Goal: Task Accomplishment & Management: Manage account settings

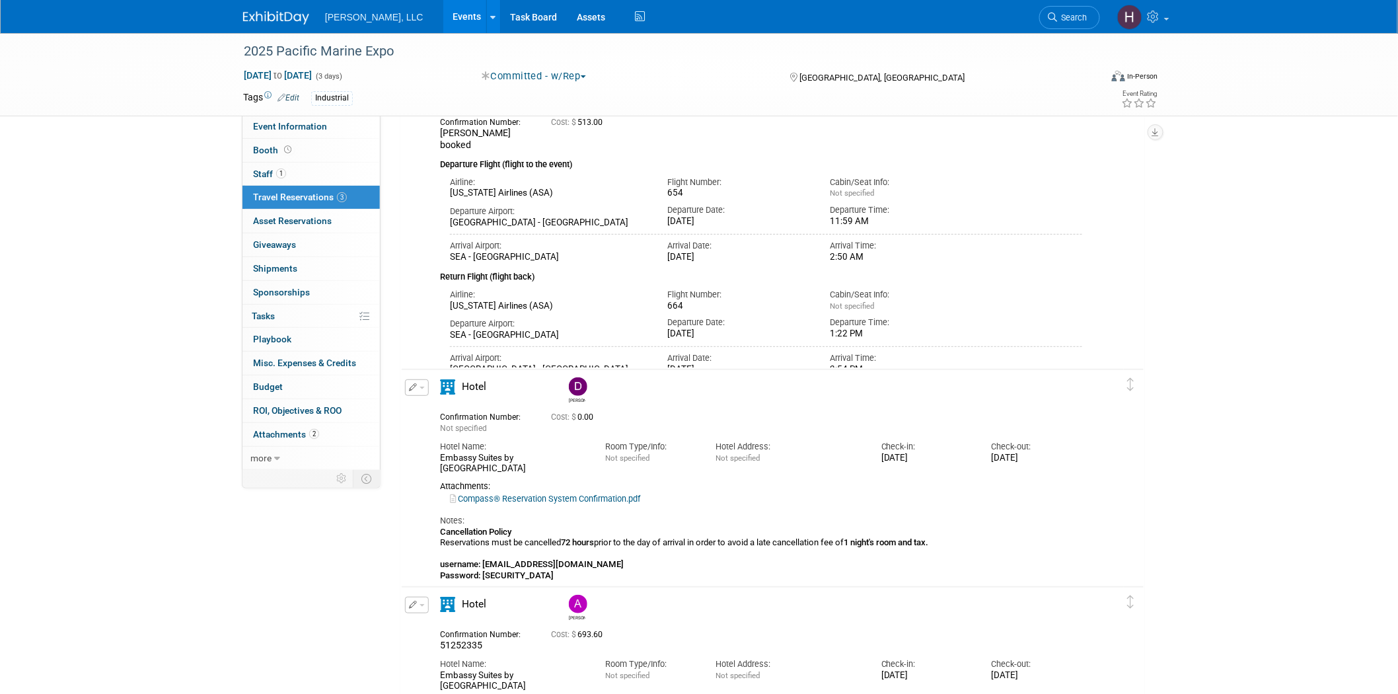
drag, startPoint x: 1398, startPoint y: 379, endPoint x: 1421, endPoint y: 483, distance: 106.4
click at [1398, 483] on html "Boerger, LLC Events Add Event Bulk Upload Events Shareable Event Boards Recentl…" at bounding box center [699, 251] width 1398 height 694
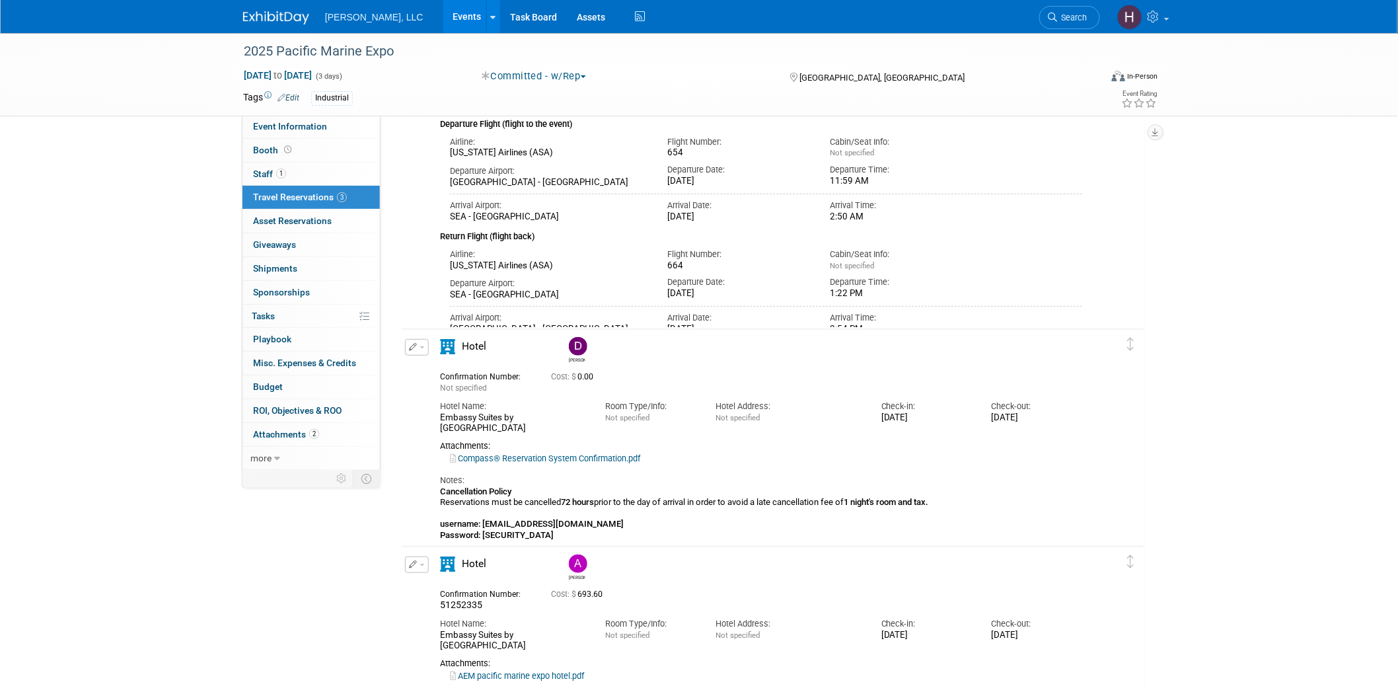
scroll to position [137, 0]
click at [443, 12] on link "Events" at bounding box center [467, 16] width 48 height 33
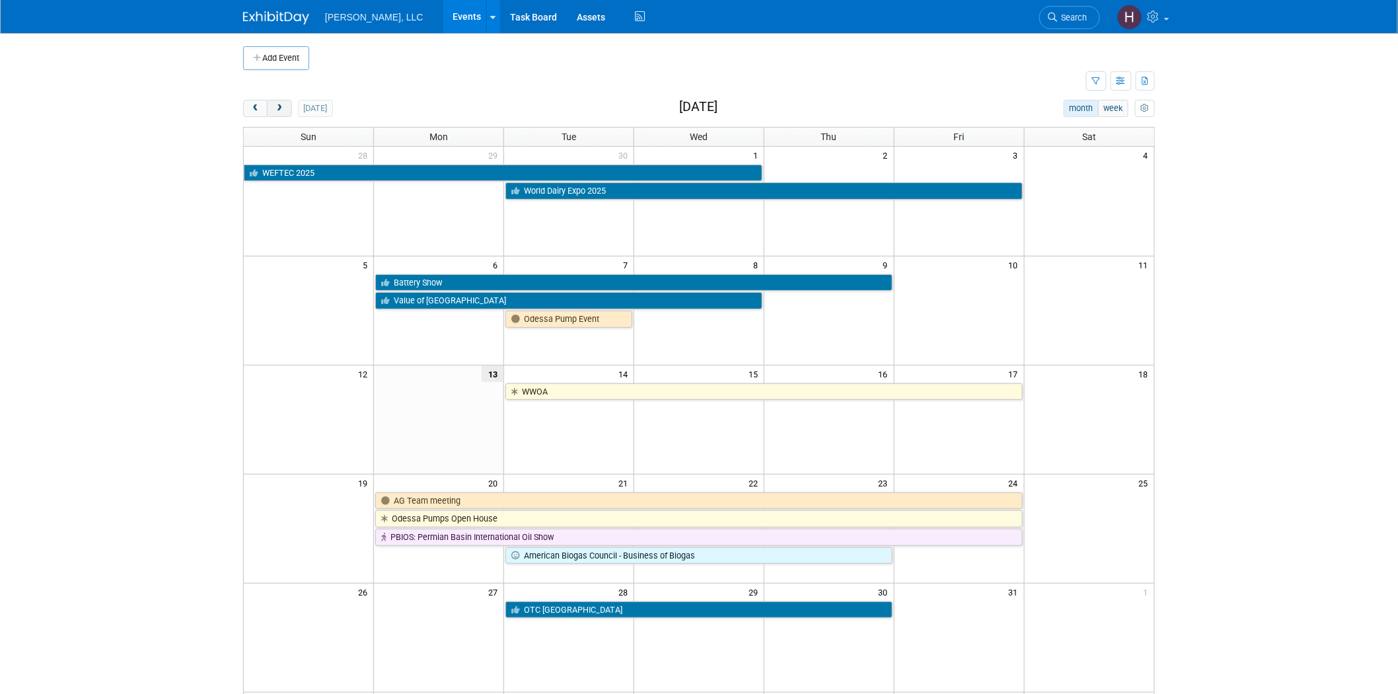
click at [282, 106] on span "next" at bounding box center [279, 108] width 10 height 9
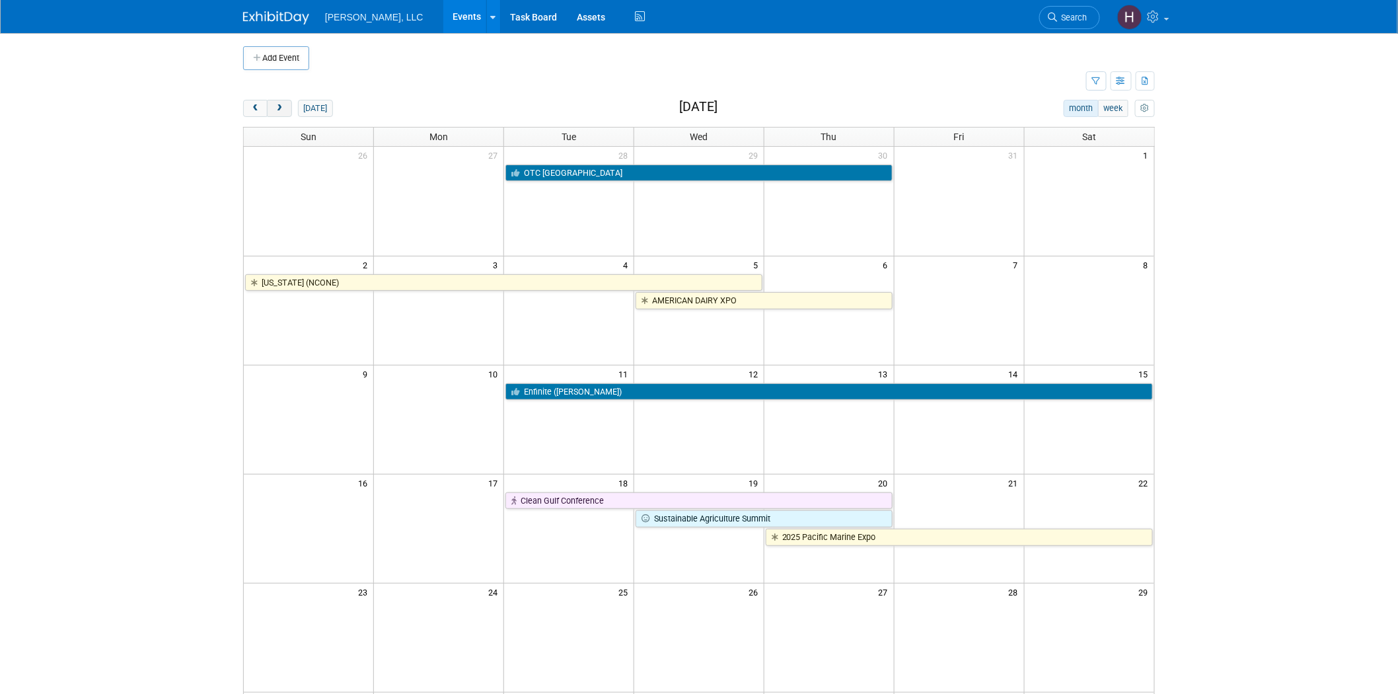
click at [282, 106] on span "next" at bounding box center [279, 108] width 10 height 9
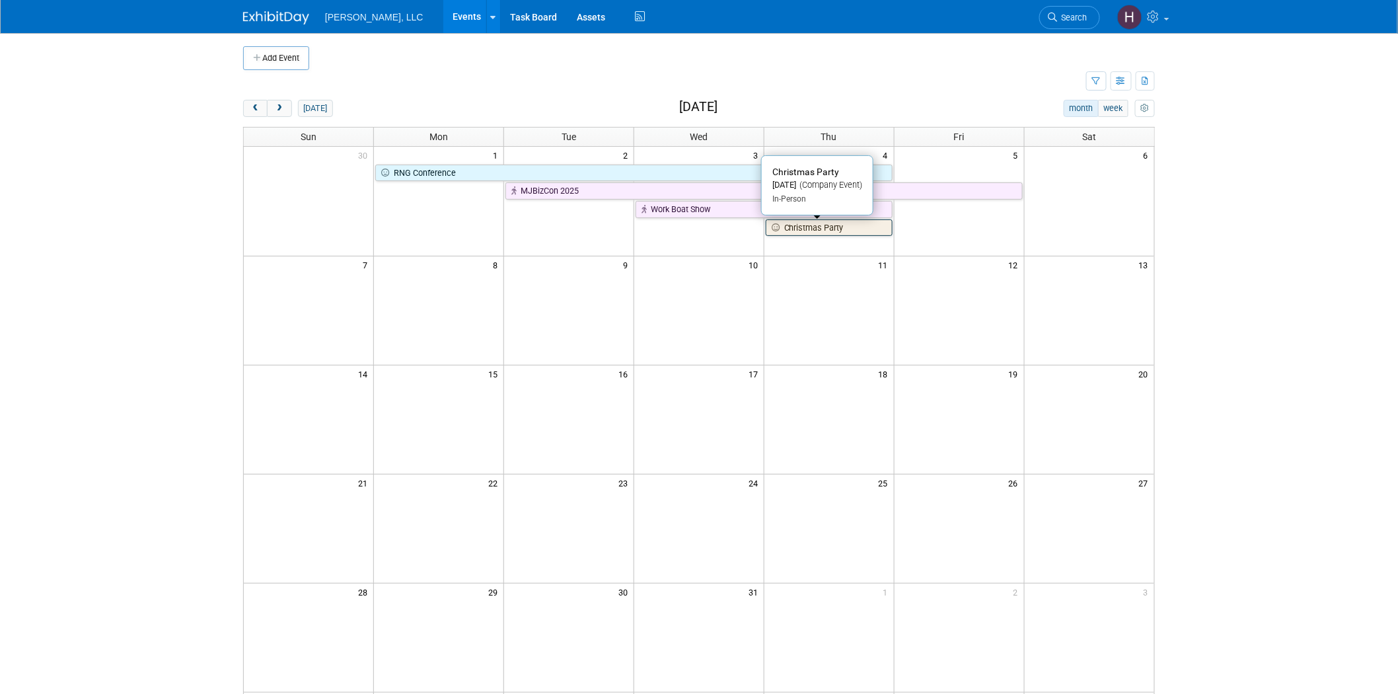
click at [843, 234] on link "Christmas Party" at bounding box center [829, 227] width 127 height 17
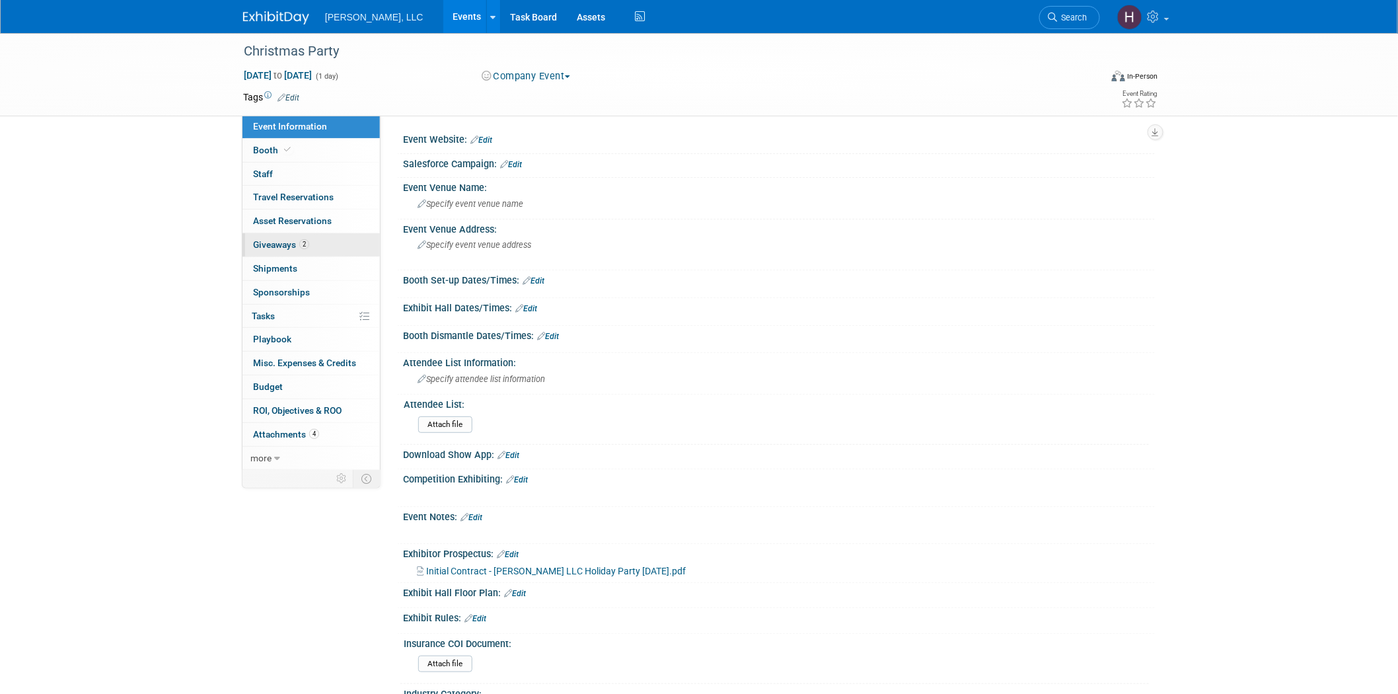
click at [274, 235] on link "2 Giveaways 2" at bounding box center [311, 244] width 137 height 23
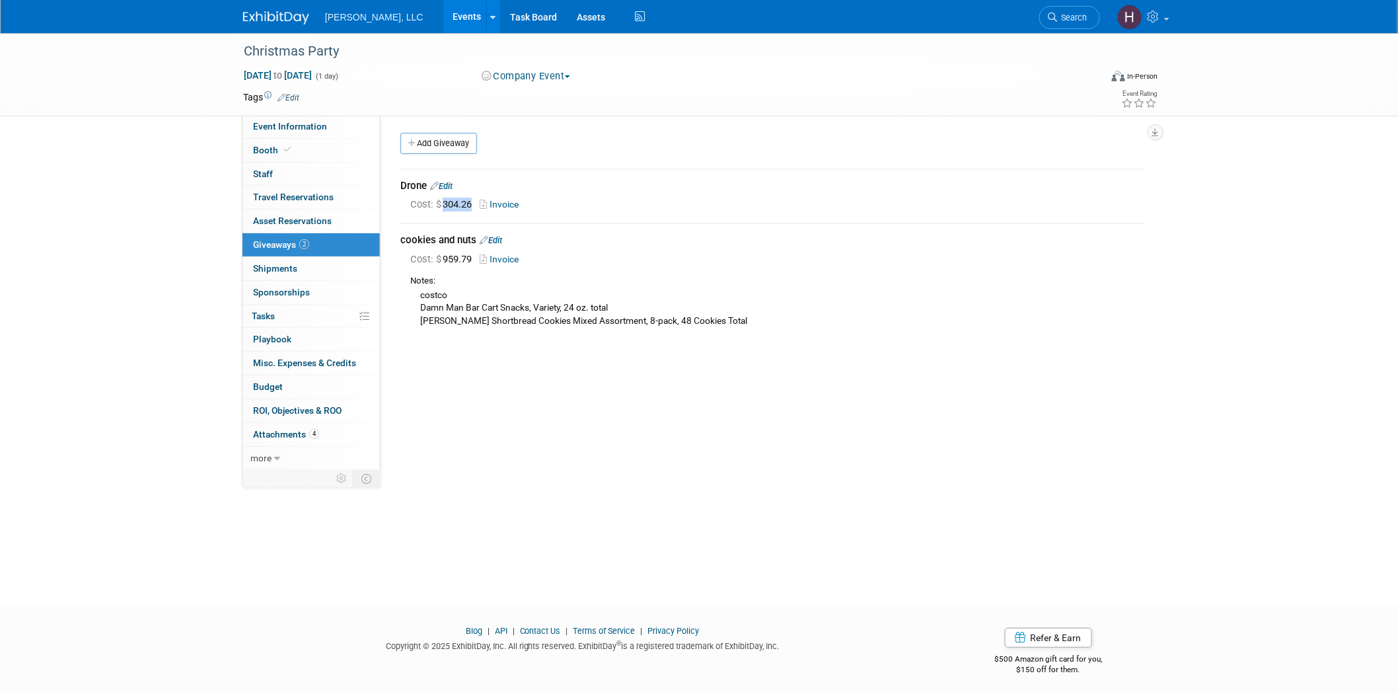
drag, startPoint x: 453, startPoint y: 208, endPoint x: 445, endPoint y: 209, distance: 8.7
click at [445, 209] on div "Cost: $ 304.26 Invoice" at bounding box center [777, 205] width 735 height 14
click at [443, 11] on link "Events" at bounding box center [467, 16] width 48 height 33
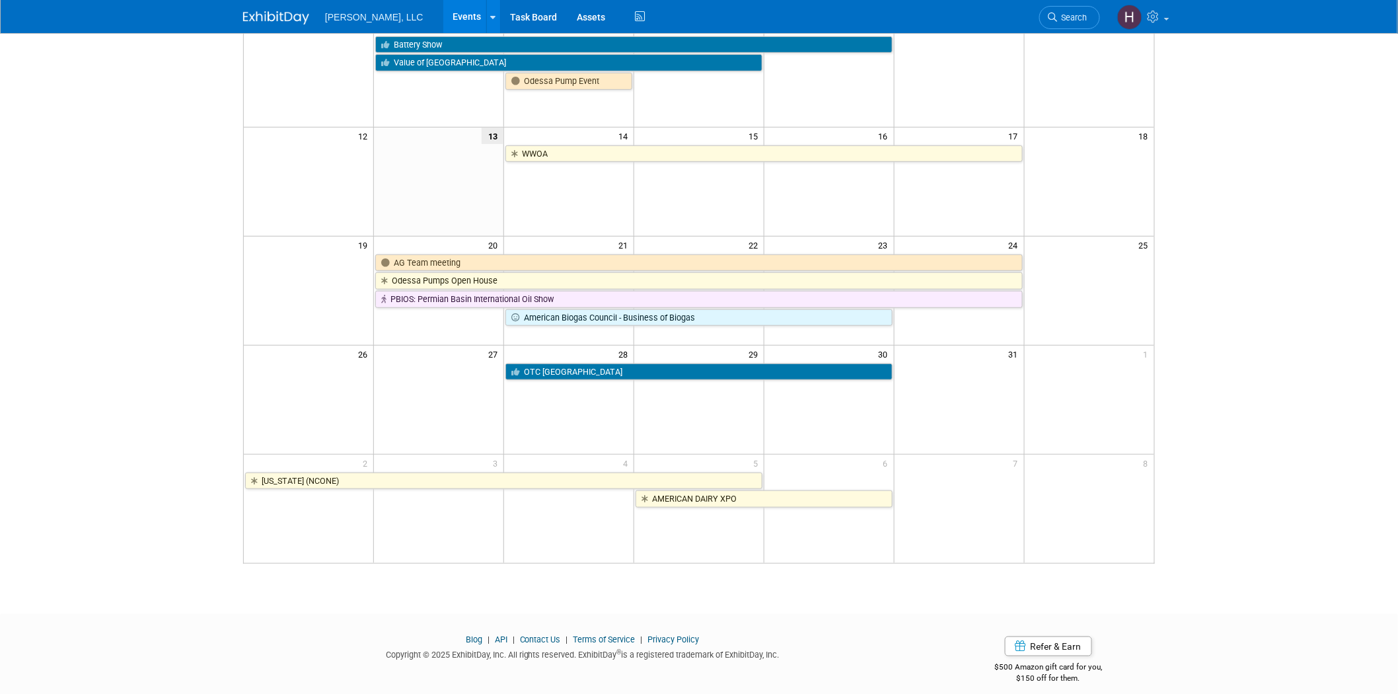
scroll to position [251, 0]
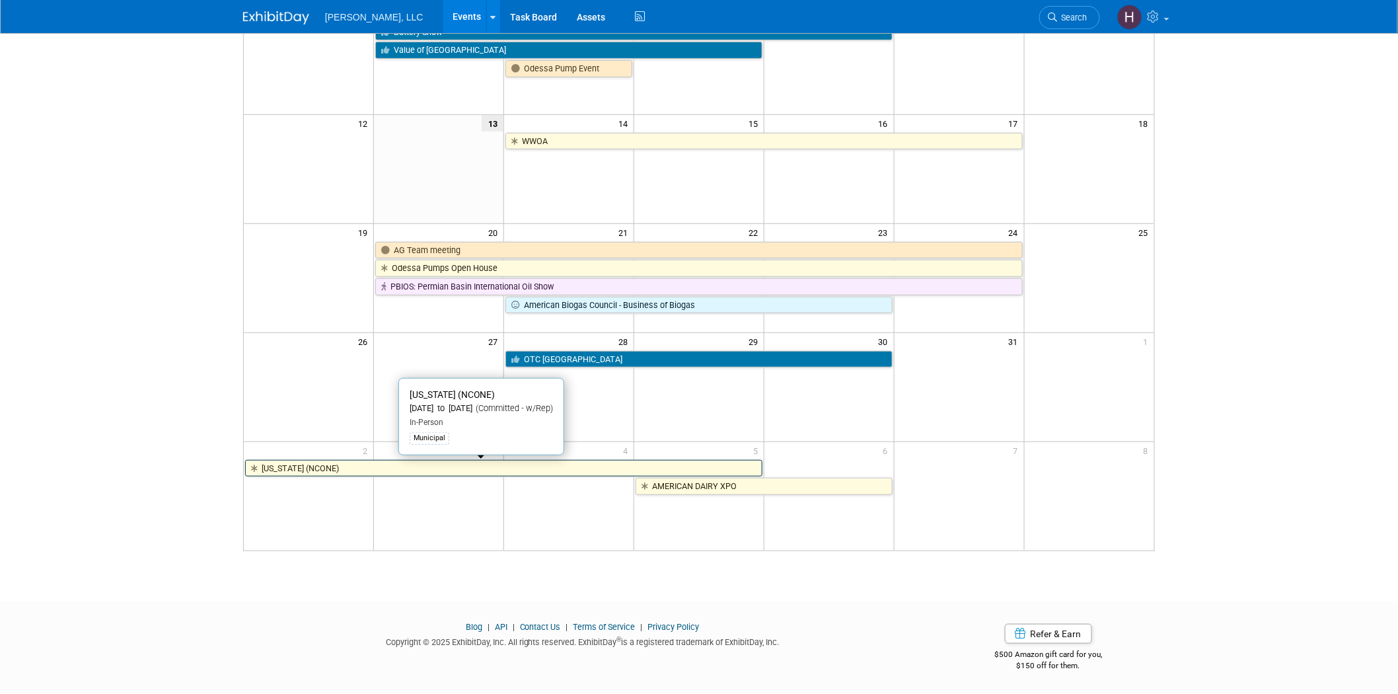
click at [427, 466] on link "[US_STATE] (NCONE)" at bounding box center [503, 468] width 517 height 17
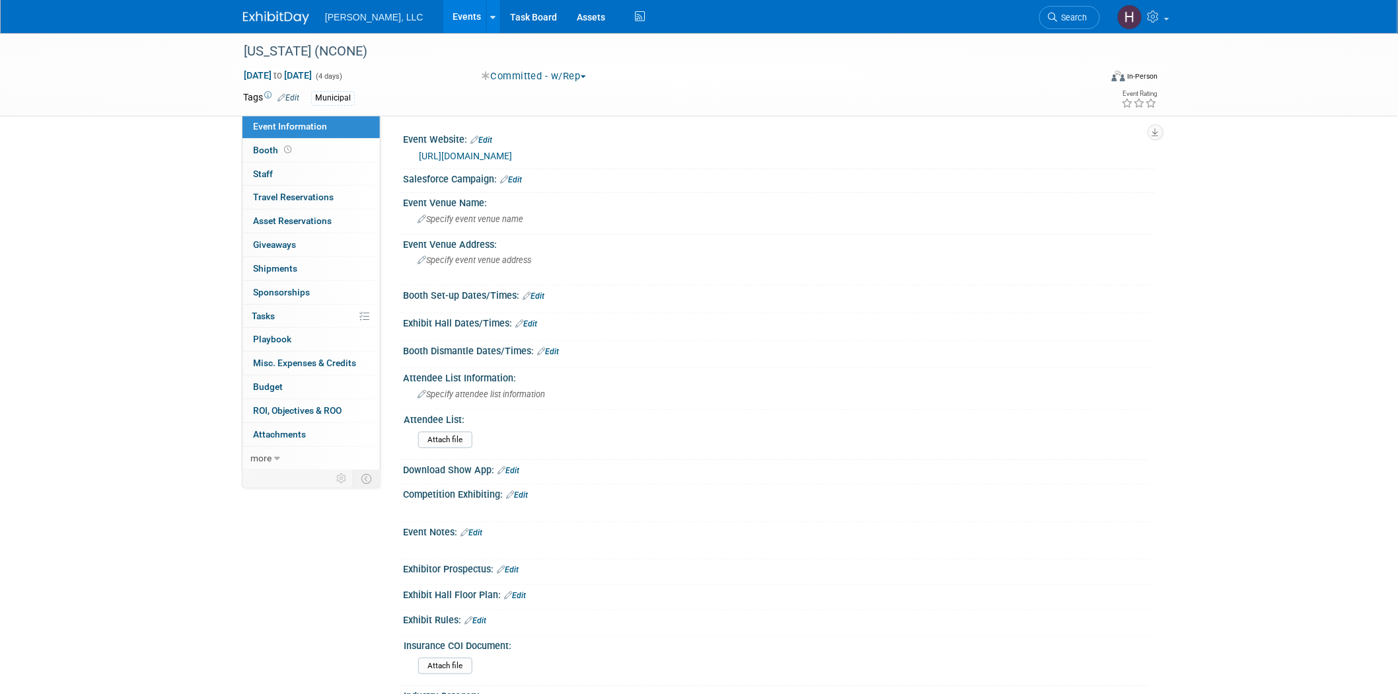
click at [443, 24] on link "Events" at bounding box center [467, 16] width 48 height 33
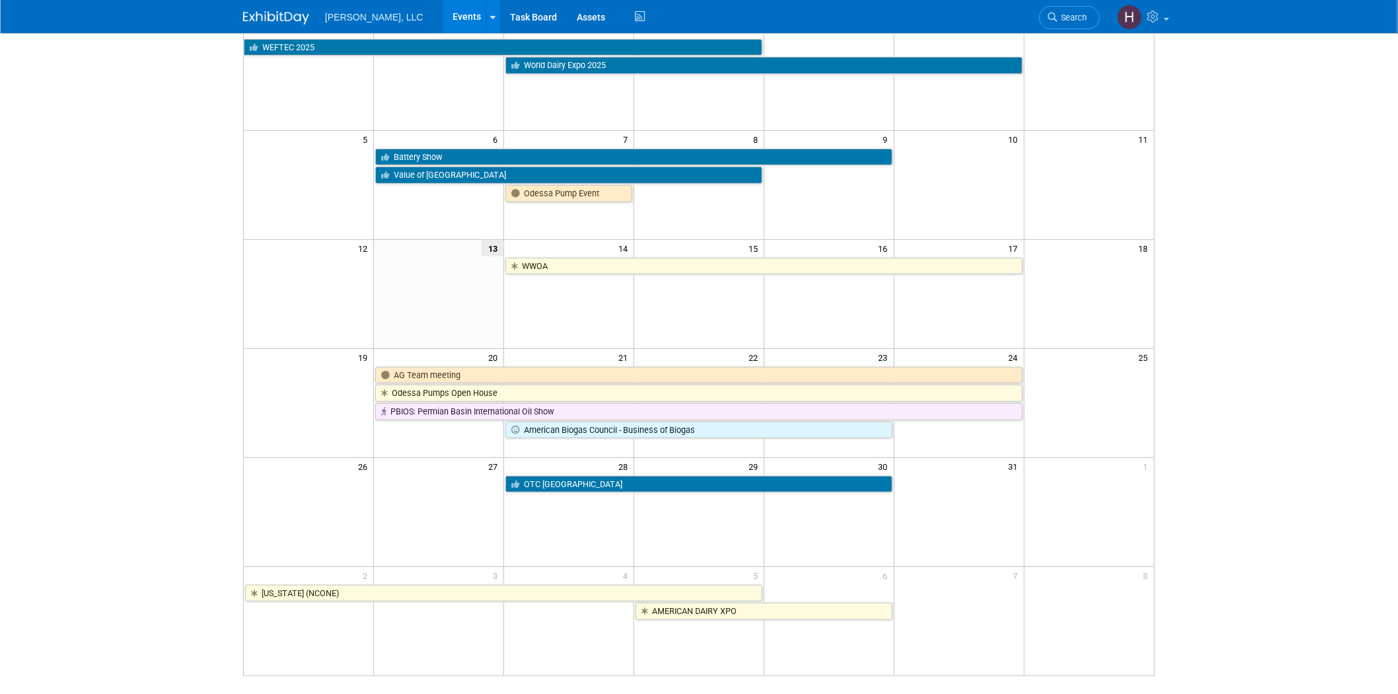
scroll to position [251, 0]
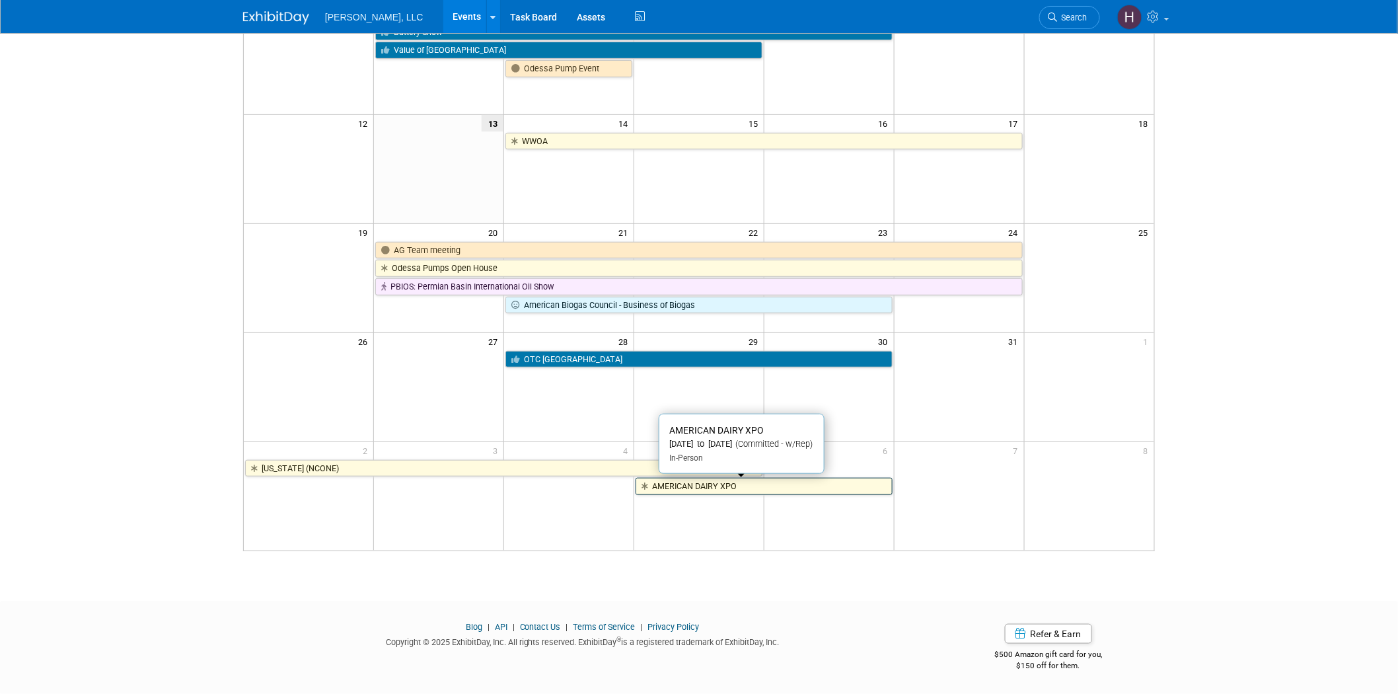
click at [747, 490] on link "AMERICAN DAIRY XPO" at bounding box center [764, 486] width 257 height 17
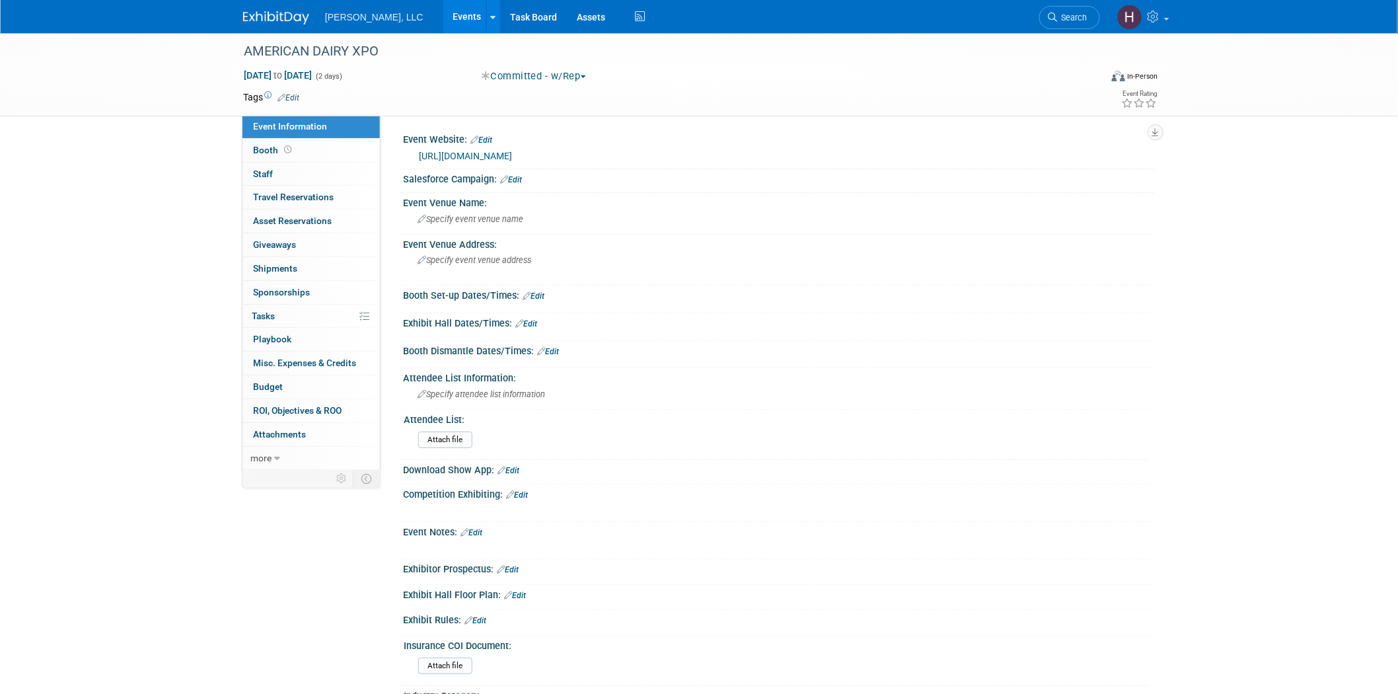
click at [492, 151] on link "[URL][DOMAIN_NAME]" at bounding box center [465, 156] width 93 height 11
click at [443, 17] on link "Events" at bounding box center [467, 16] width 48 height 33
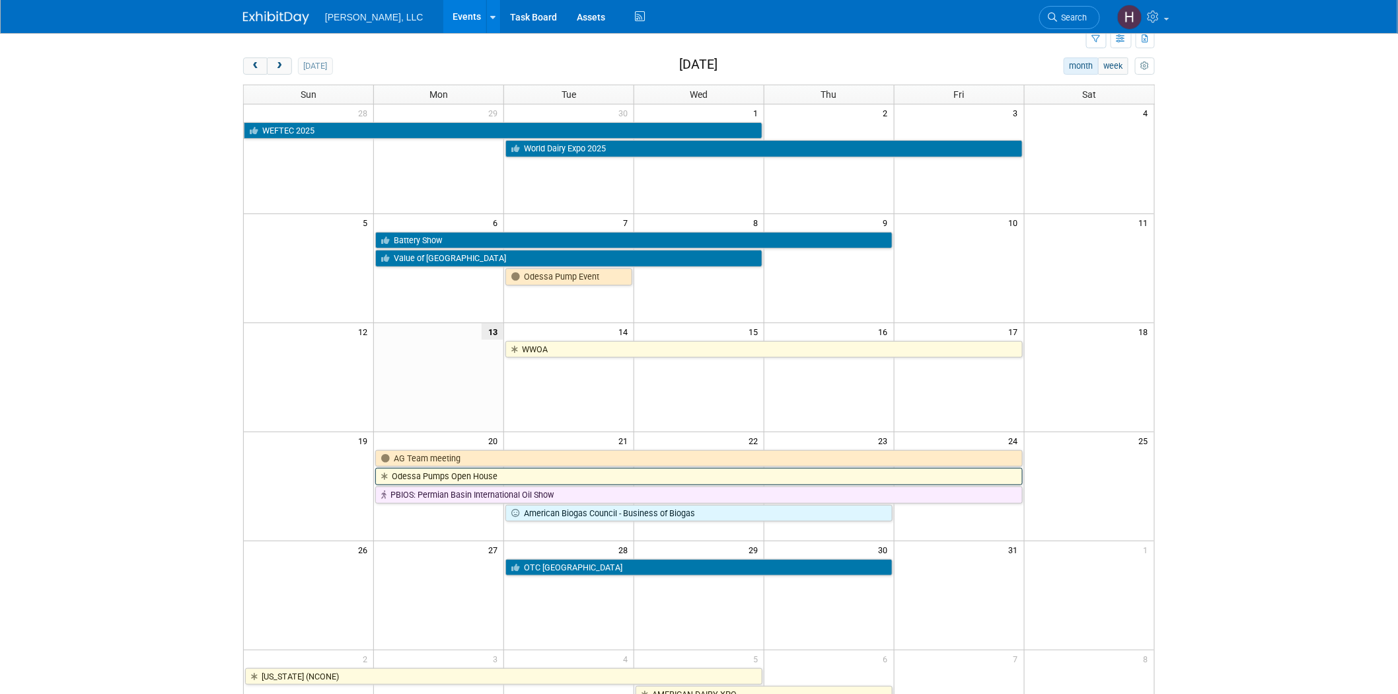
scroll to position [30, 0]
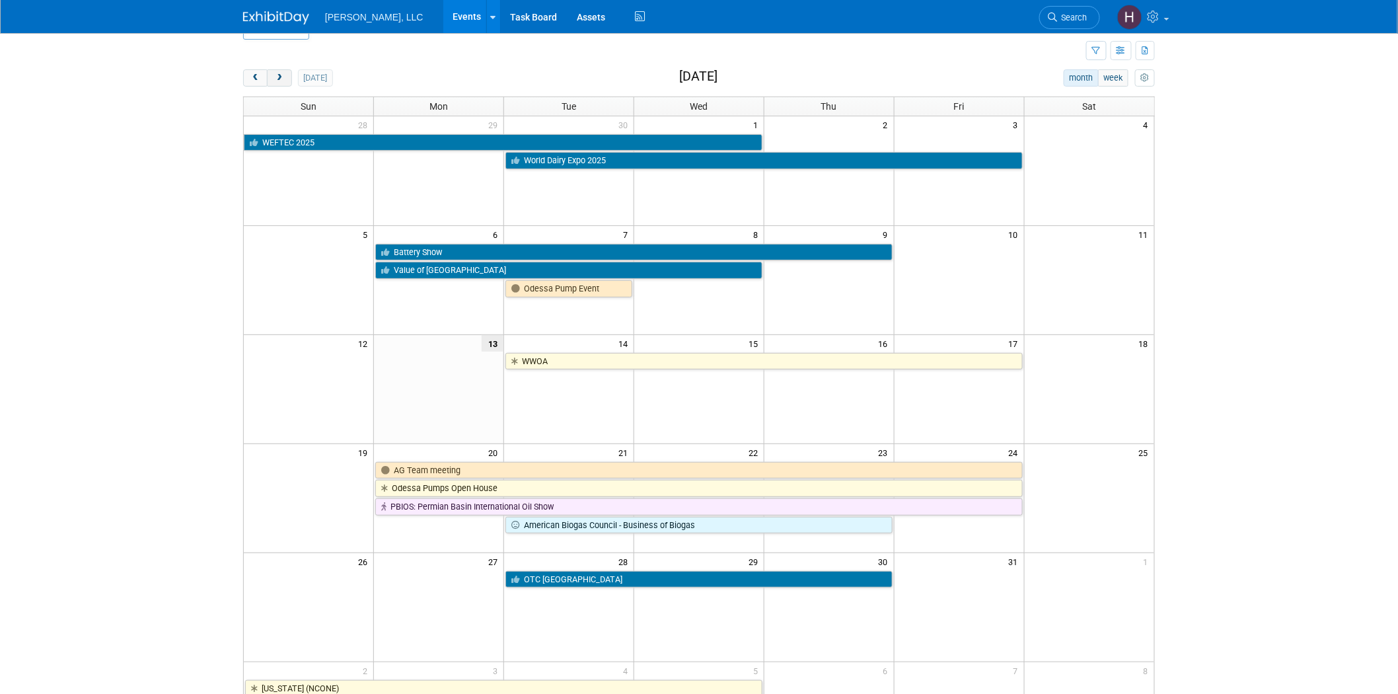
click at [271, 71] on div "Add Event New Event Duplicate Event Warning There is another event in your work…" at bounding box center [699, 400] width 932 height 795
click at [276, 88] on div "today month week October 2025 Sun Mon Tue Wed Thu Fri Sat 28 29 30 1 2 3 4 WEFT…" at bounding box center [699, 420] width 912 height 702
click at [281, 83] on button "next" at bounding box center [279, 77] width 24 height 17
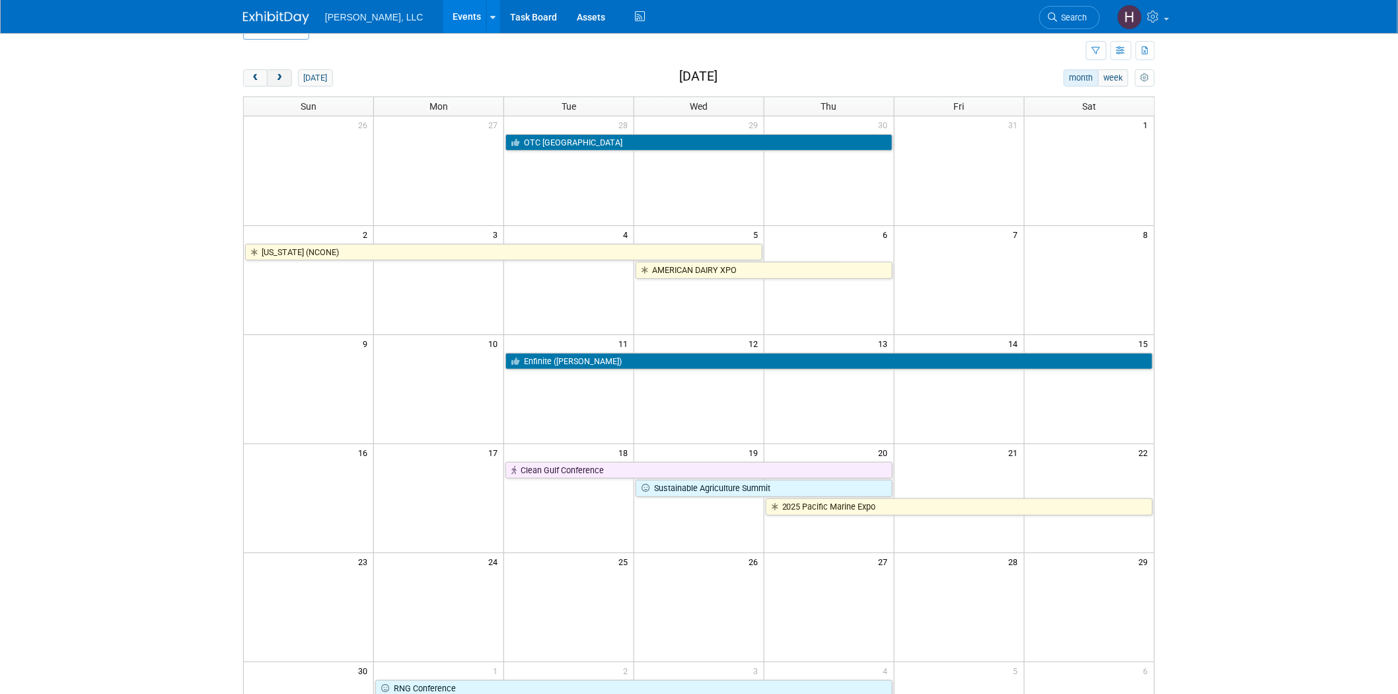
click at [281, 83] on button "next" at bounding box center [279, 77] width 24 height 17
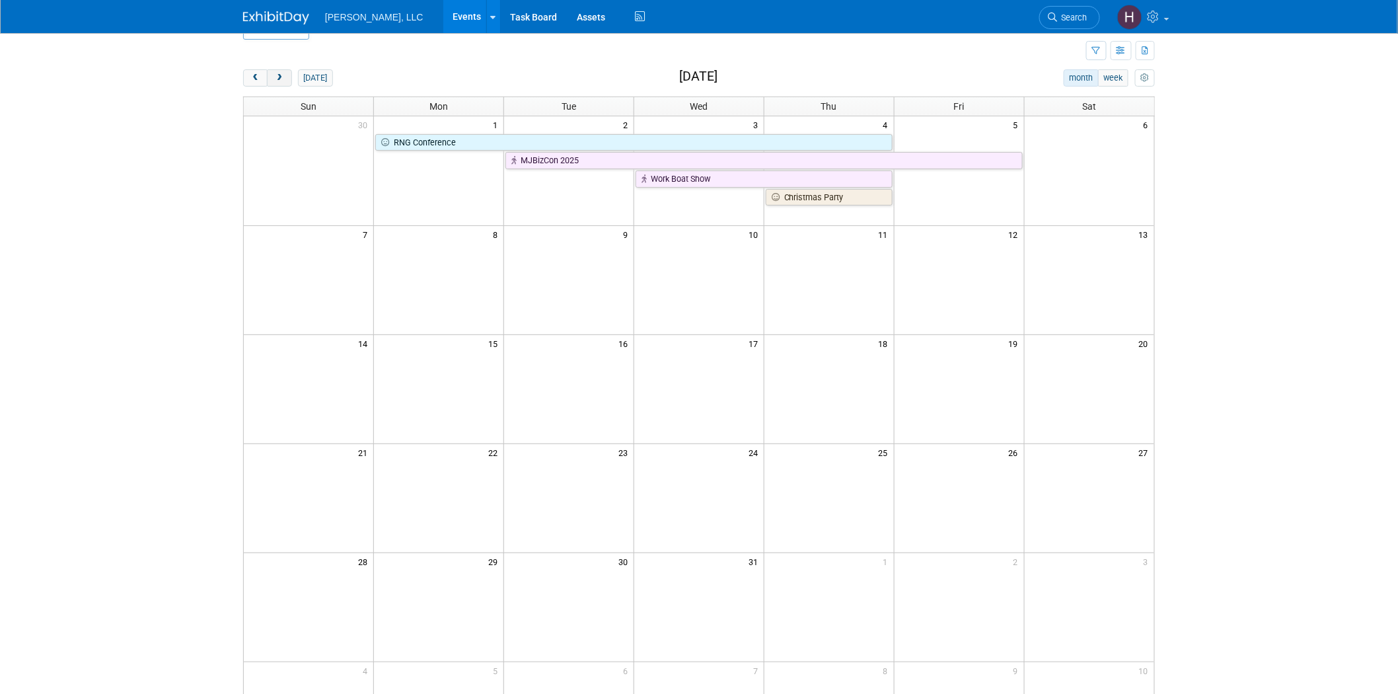
click at [281, 83] on button "next" at bounding box center [279, 77] width 24 height 17
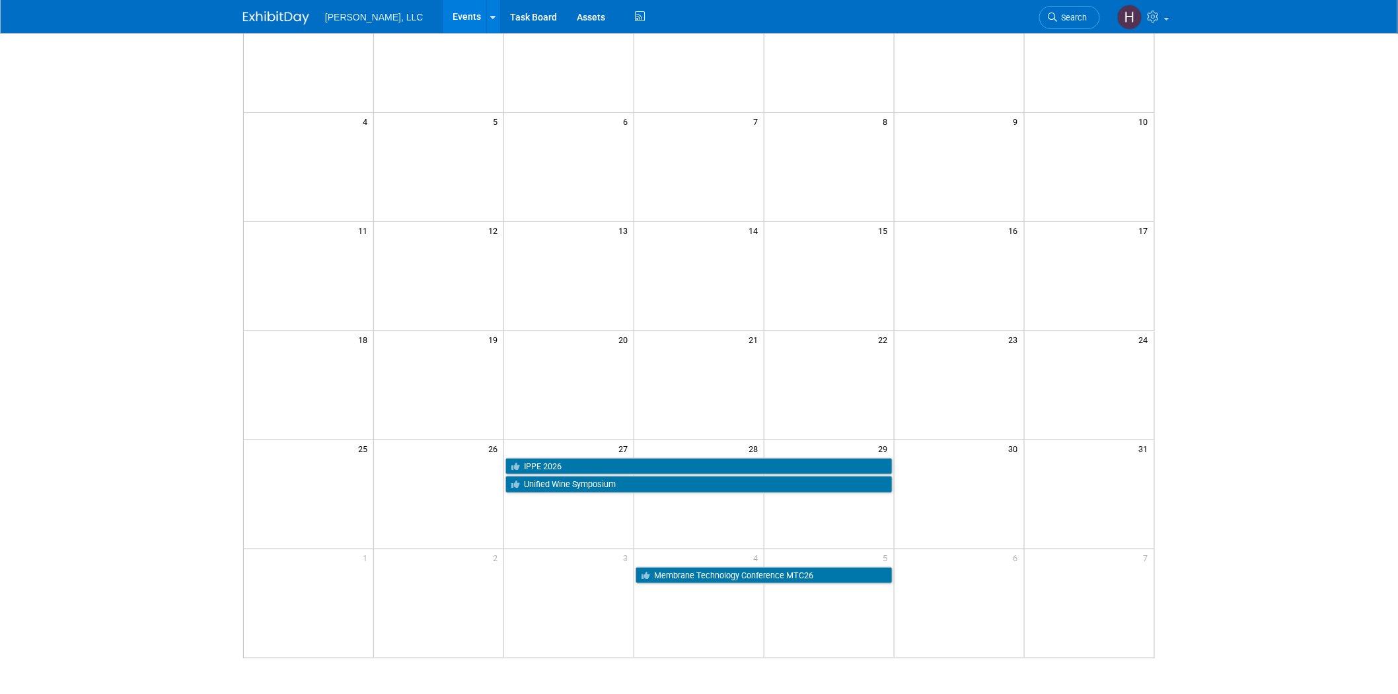
scroll to position [0, 0]
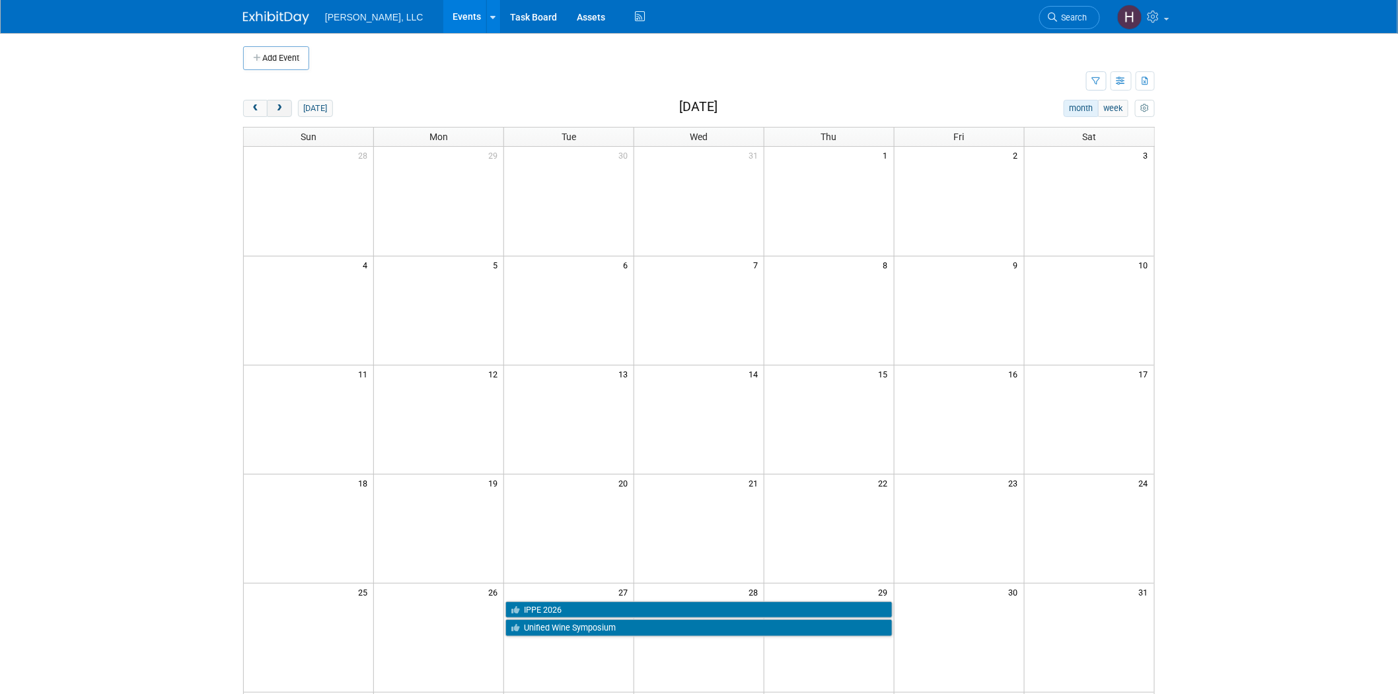
click at [284, 108] on span "next" at bounding box center [279, 108] width 10 height 9
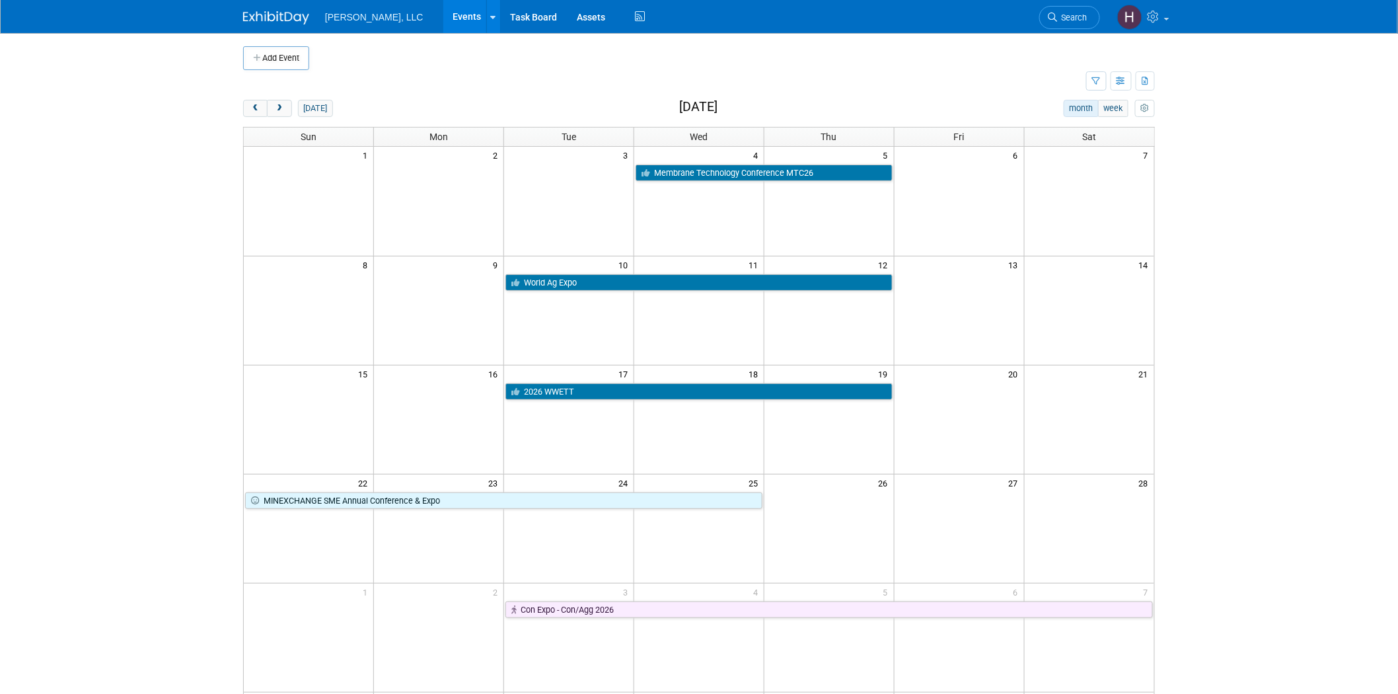
click at [293, 106] on div "[DATE]" at bounding box center [288, 108] width 90 height 17
drag, startPoint x: 278, startPoint y: 110, endPoint x: 90, endPoint y: 239, distance: 228.2
click at [195, 248] on body "Boerger, LLC Events Add Event Bulk Upload Events Shareable Event Boards Recentl…" at bounding box center [699, 347] width 1398 height 694
click at [279, 112] on span "next" at bounding box center [279, 108] width 10 height 9
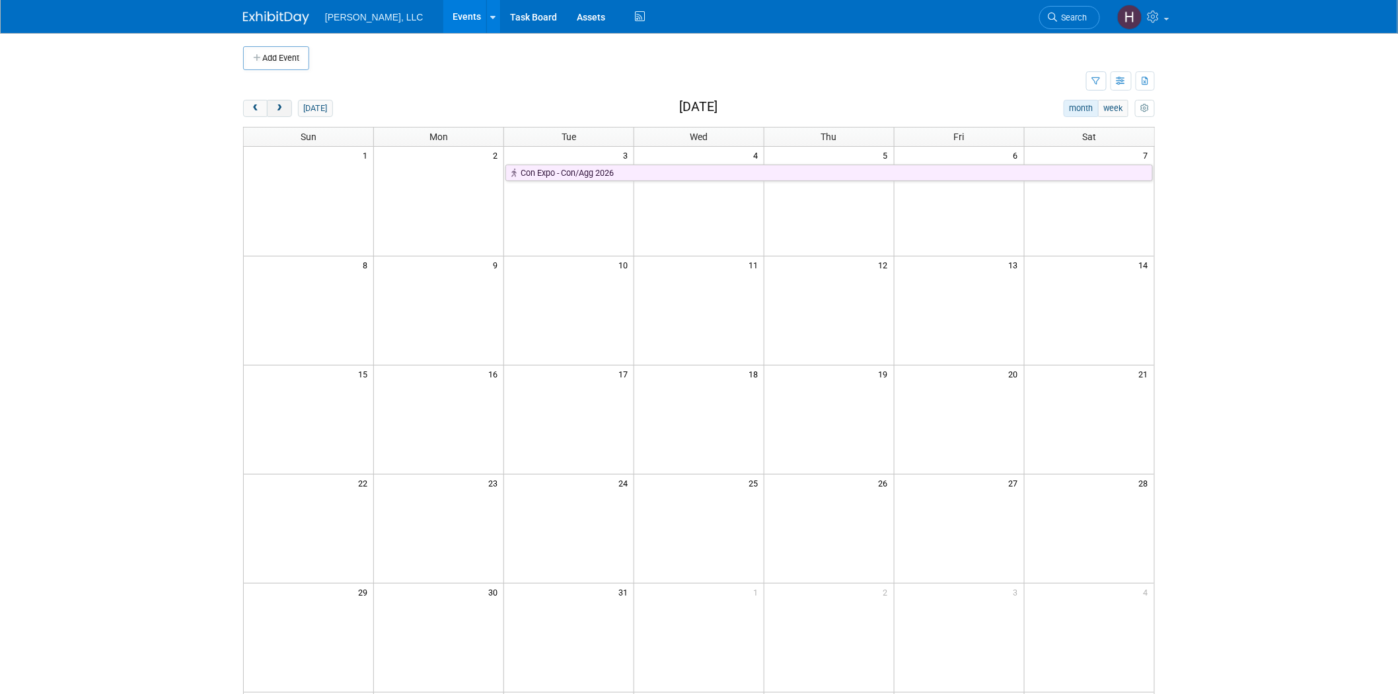
click at [285, 110] on button "next" at bounding box center [279, 108] width 24 height 17
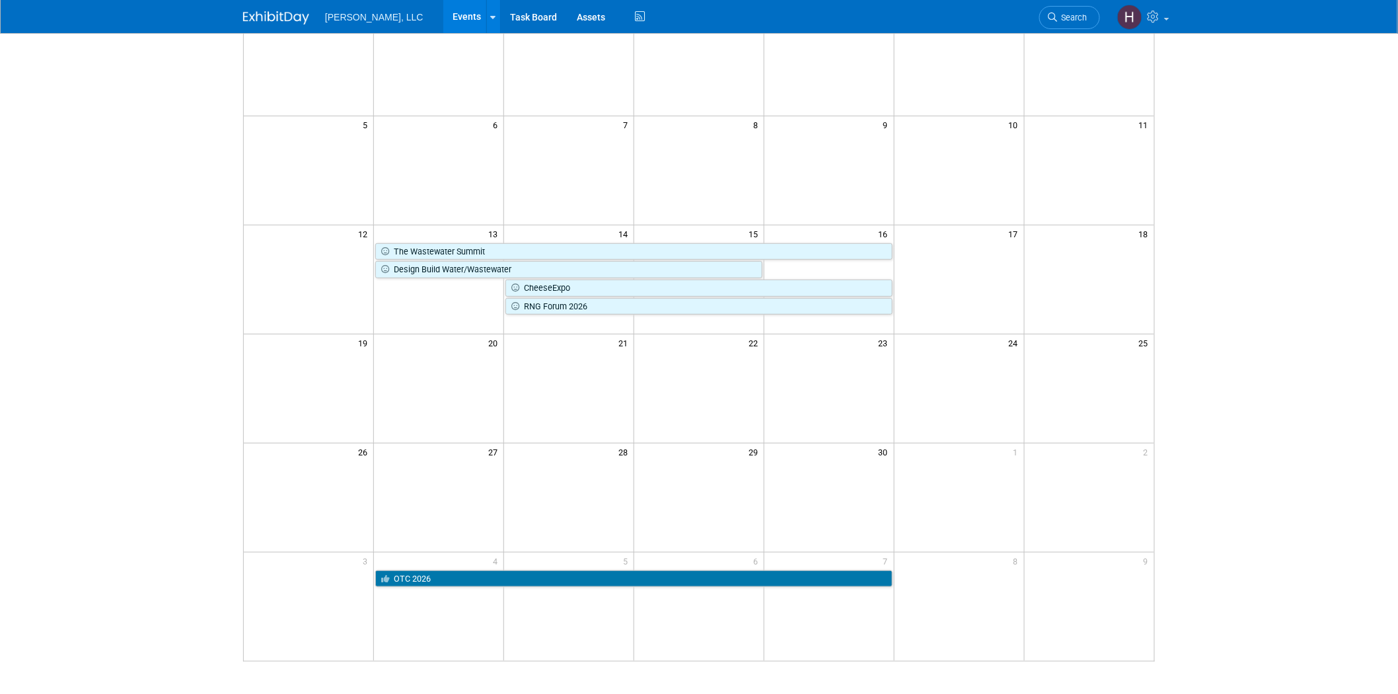
scroll to position [147, 0]
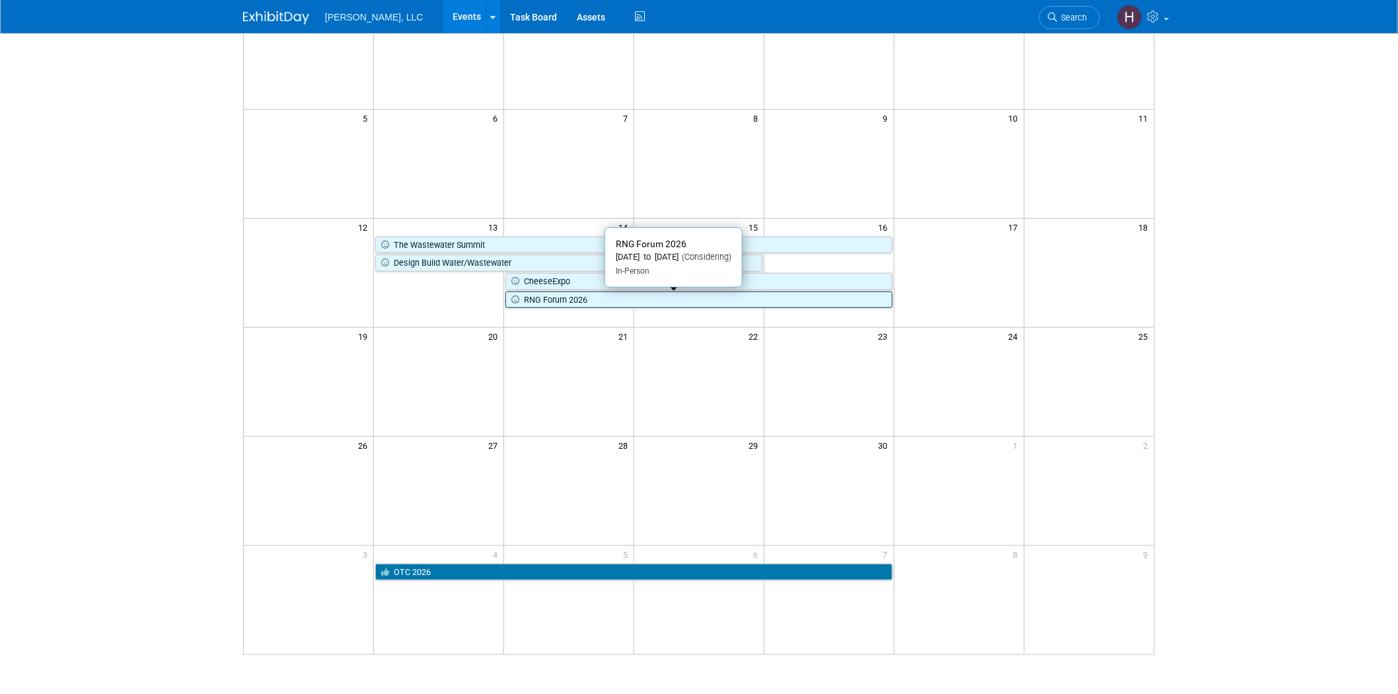
click at [573, 308] on link "RNG Forum 2026" at bounding box center [699, 299] width 387 height 17
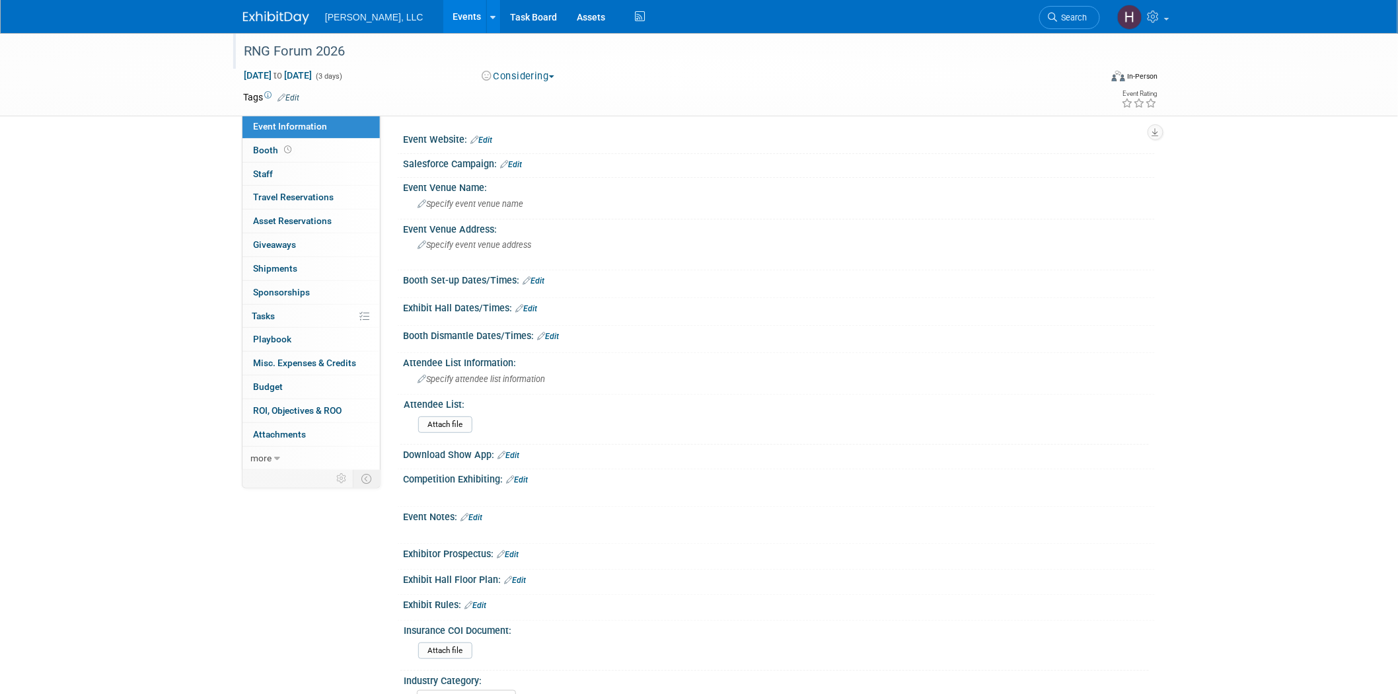
click at [332, 49] on div "RNG Forum 2026" at bounding box center [659, 52] width 841 height 24
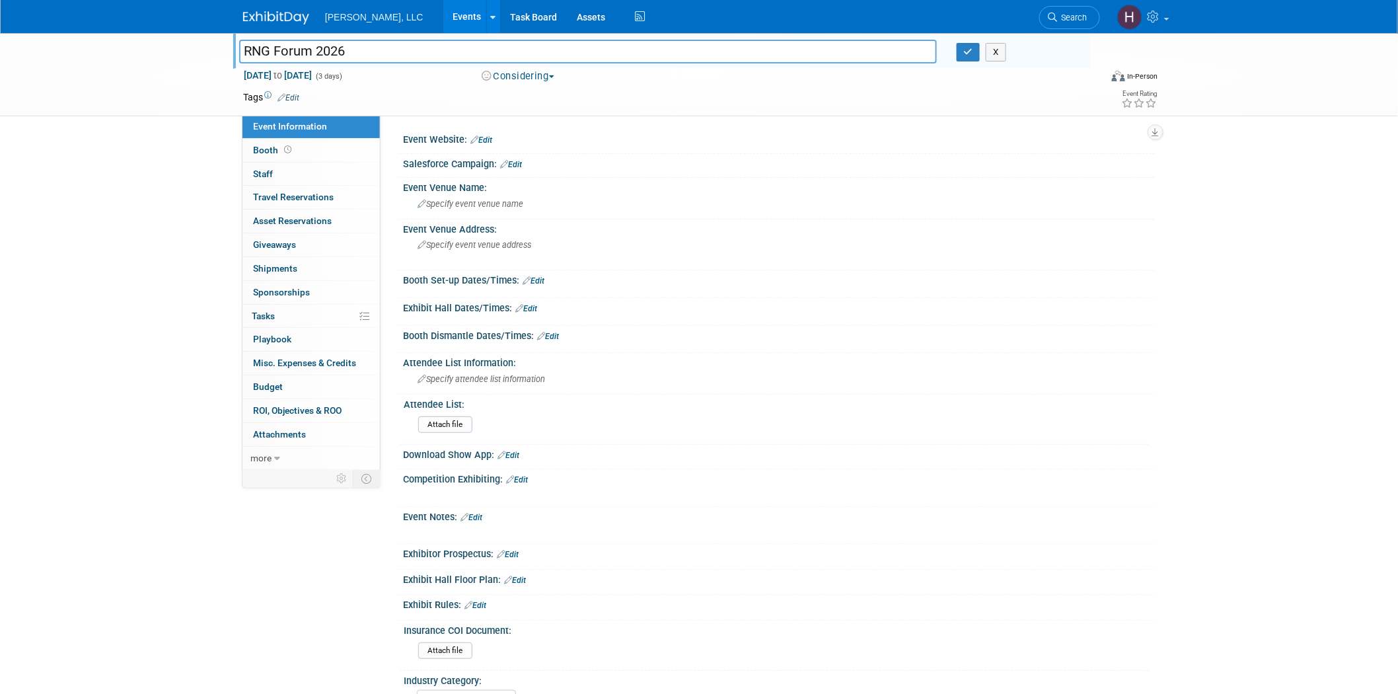
click at [332, 49] on input "RNG Forum 2026" at bounding box center [588, 51] width 698 height 23
click at [443, 15] on link "Events" at bounding box center [467, 16] width 48 height 33
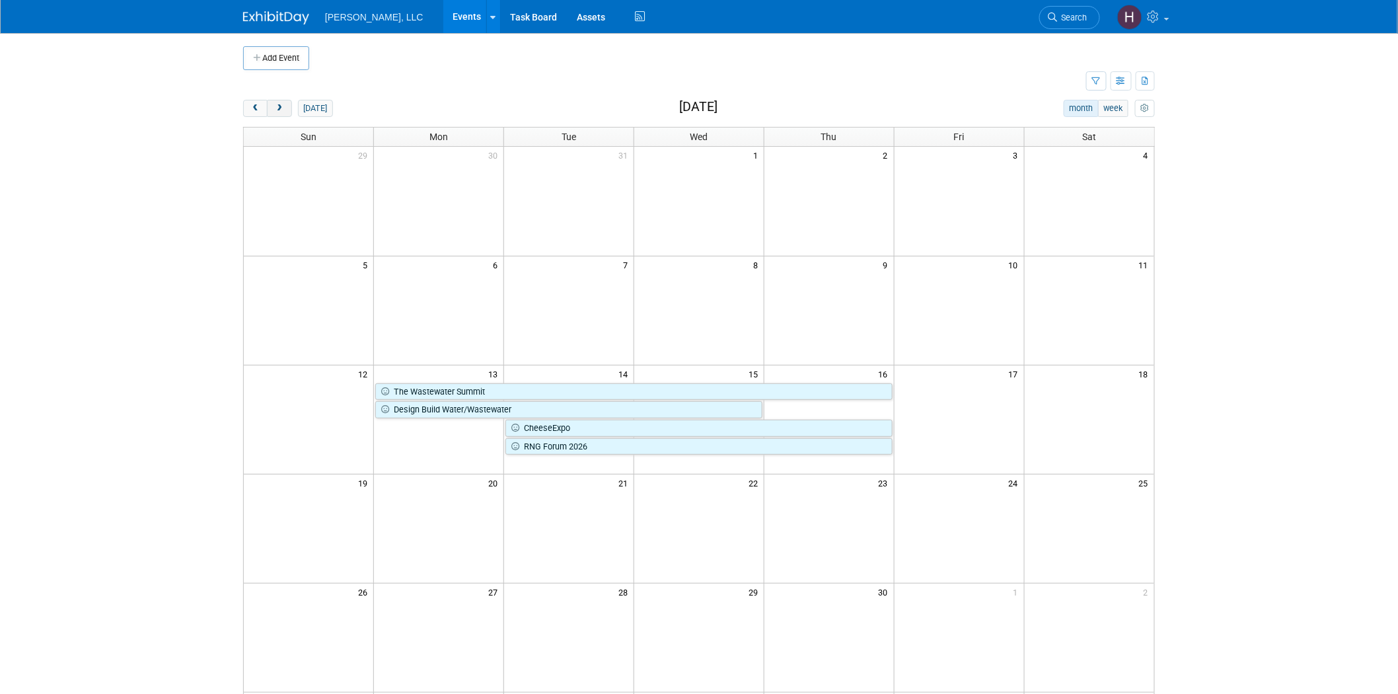
click at [283, 112] on span "next" at bounding box center [279, 108] width 10 height 9
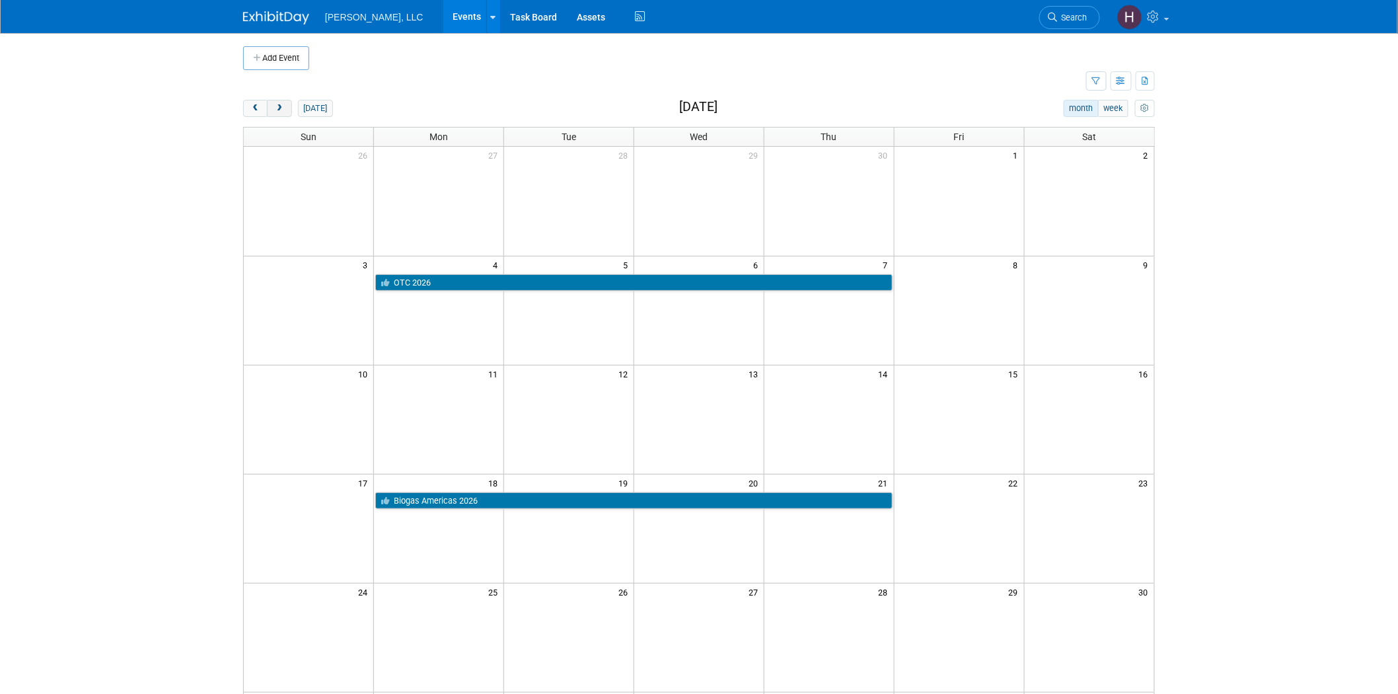
click at [282, 110] on span "next" at bounding box center [279, 108] width 10 height 9
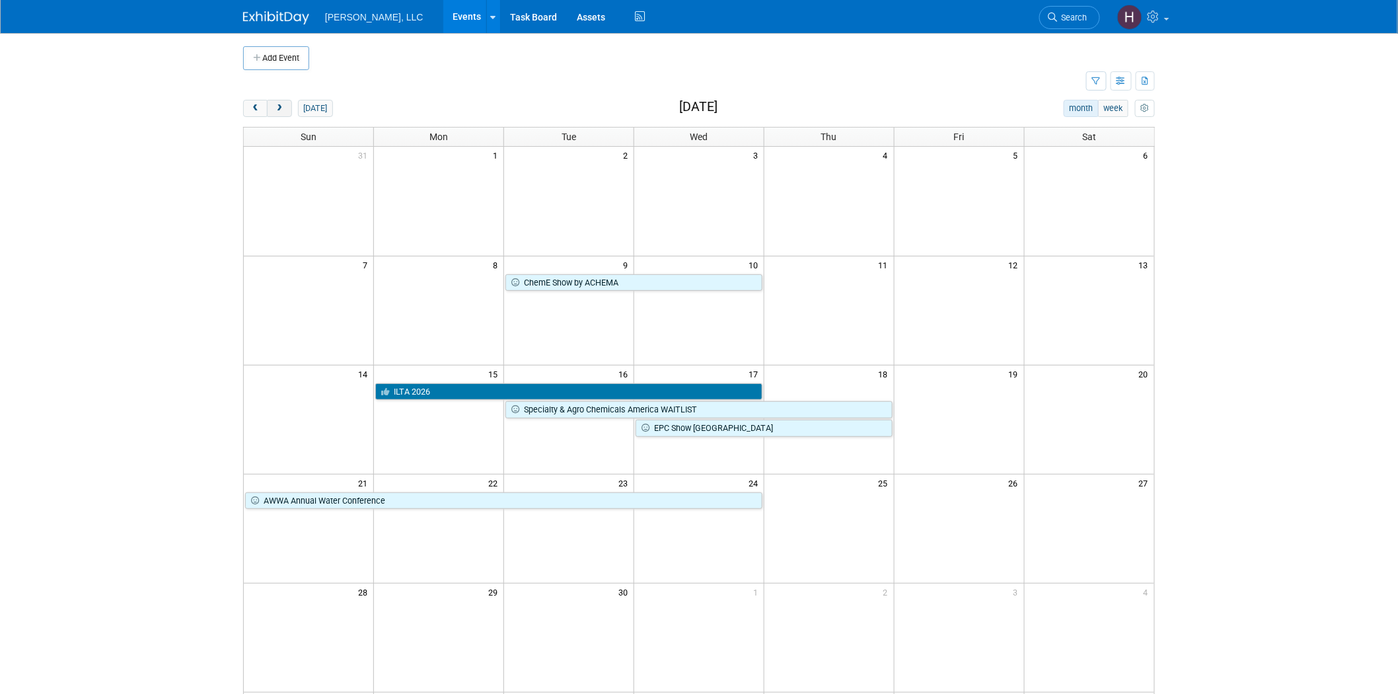
click at [283, 108] on span "next" at bounding box center [279, 108] width 10 height 9
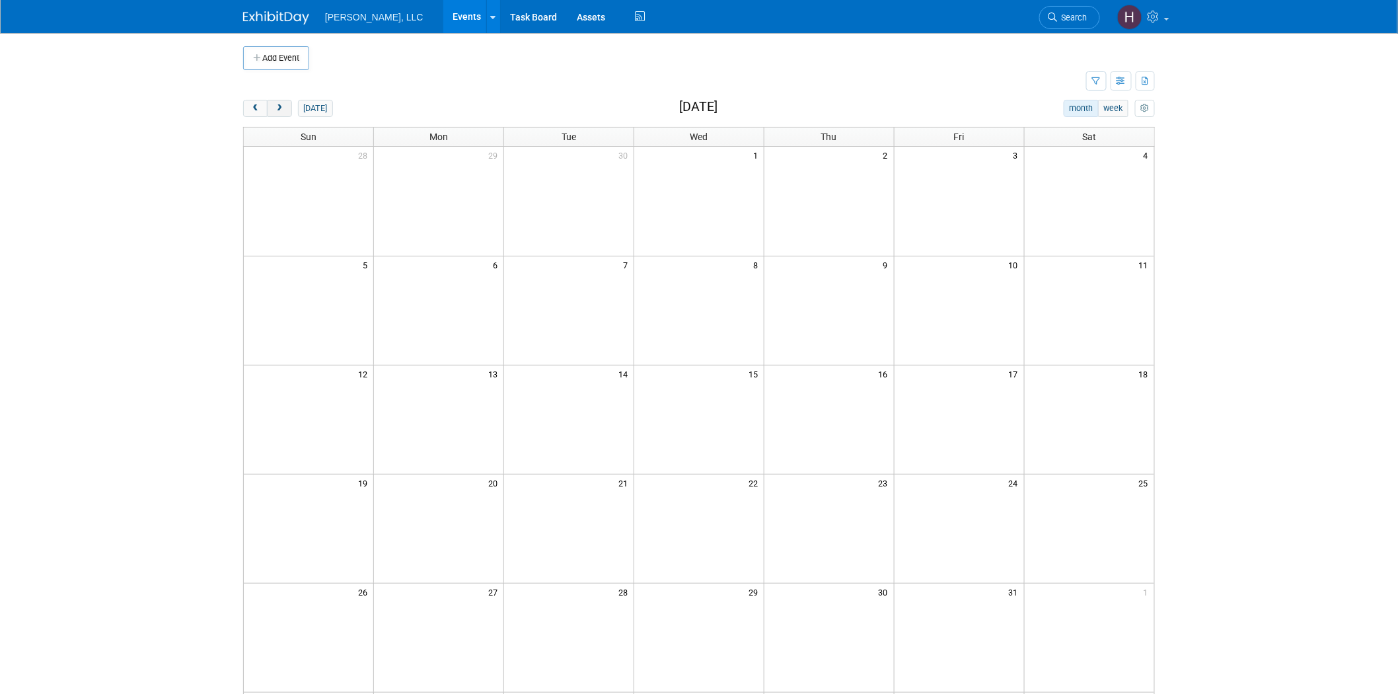
click at [283, 108] on span "next" at bounding box center [279, 108] width 10 height 9
click at [280, 110] on span "next" at bounding box center [279, 108] width 10 height 9
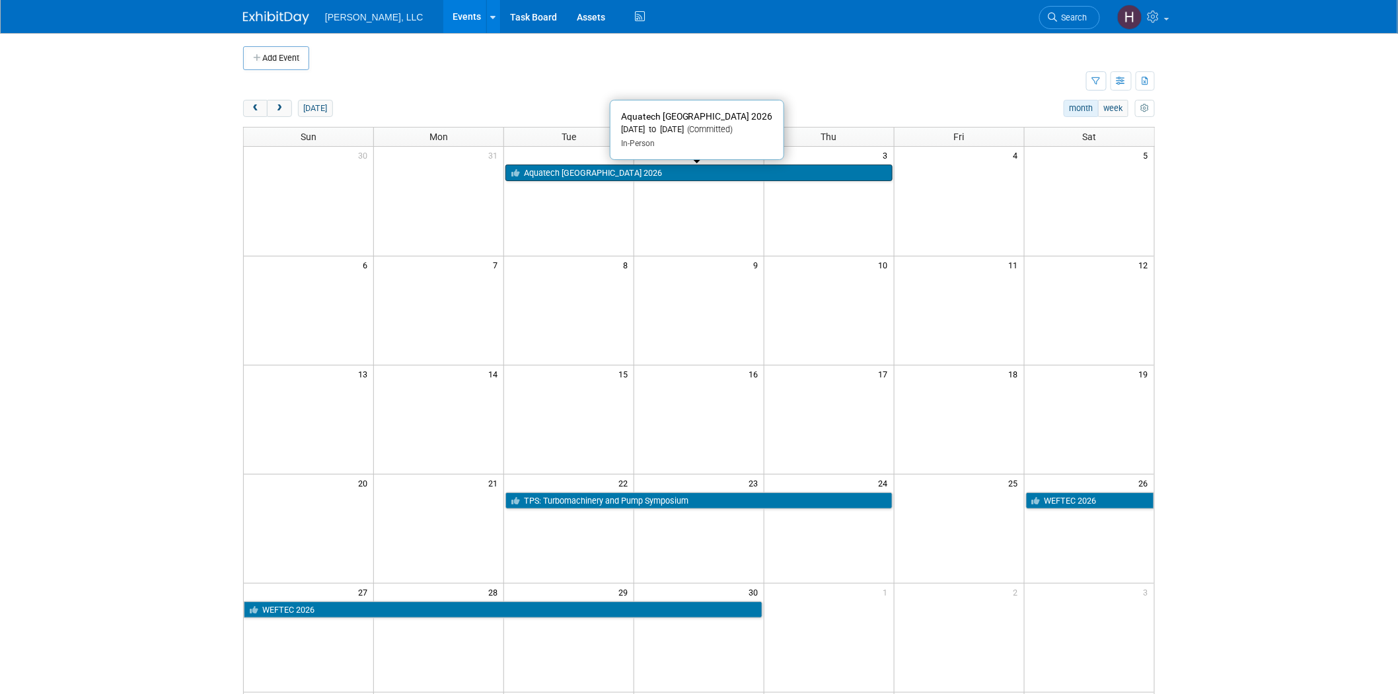
click at [675, 167] on link "Aquatech [GEOGRAPHIC_DATA] 2026" at bounding box center [699, 173] width 387 height 17
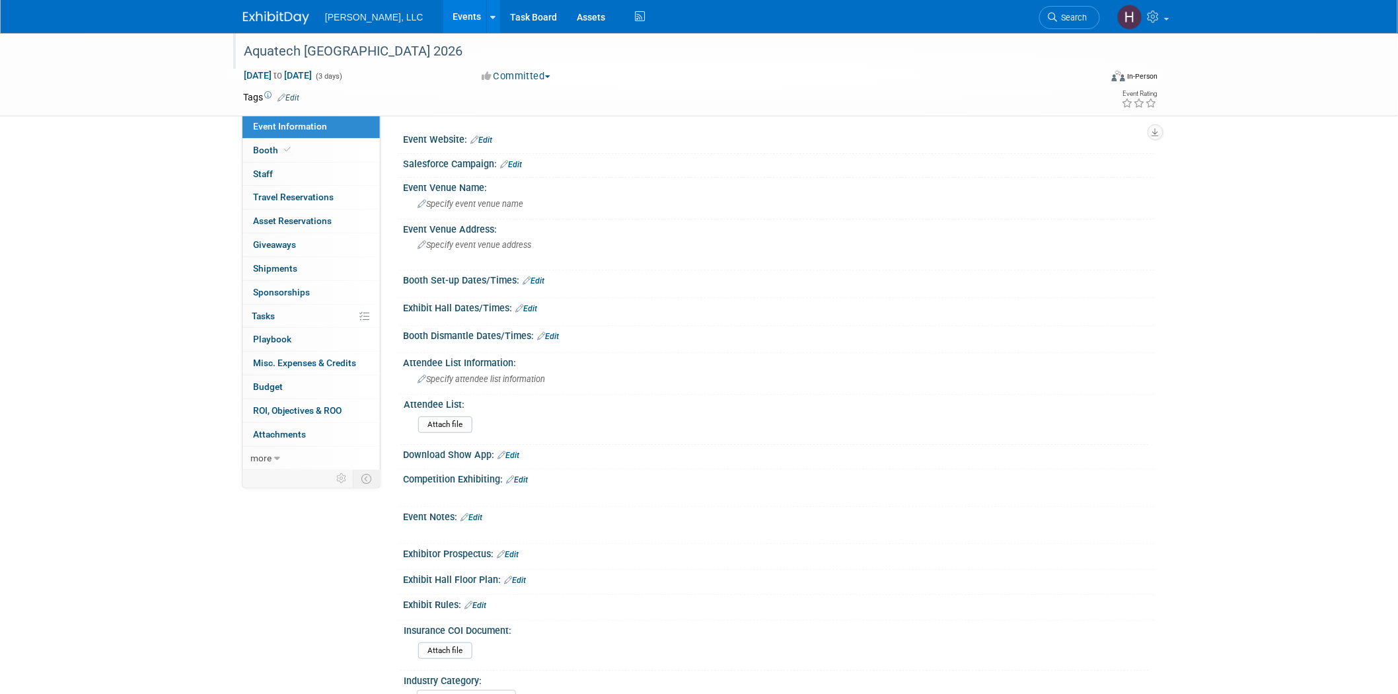
click at [374, 48] on div "Aquatech [GEOGRAPHIC_DATA] 2026" at bounding box center [659, 52] width 841 height 24
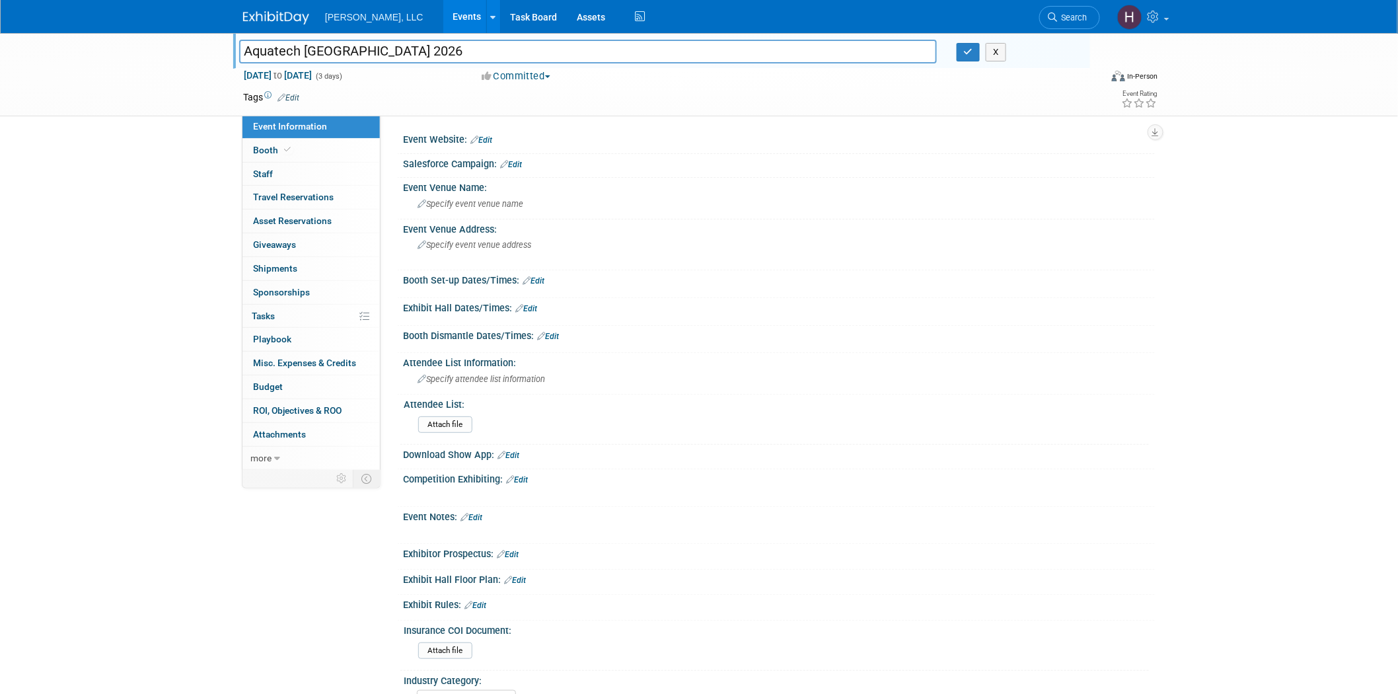
drag, startPoint x: 390, startPoint y: 51, endPoint x: 93, endPoint y: 34, distance: 297.8
click at [93, 34] on div "Aquatech Mexico 2026 Aquatech Mexico 2026 X Sep 1, 2026 to Sep 3, 2026 (3 days)…" at bounding box center [699, 74] width 1398 height 83
click at [293, 48] on input "Aquatech [GEOGRAPHIC_DATA] 2026" at bounding box center [588, 51] width 698 height 23
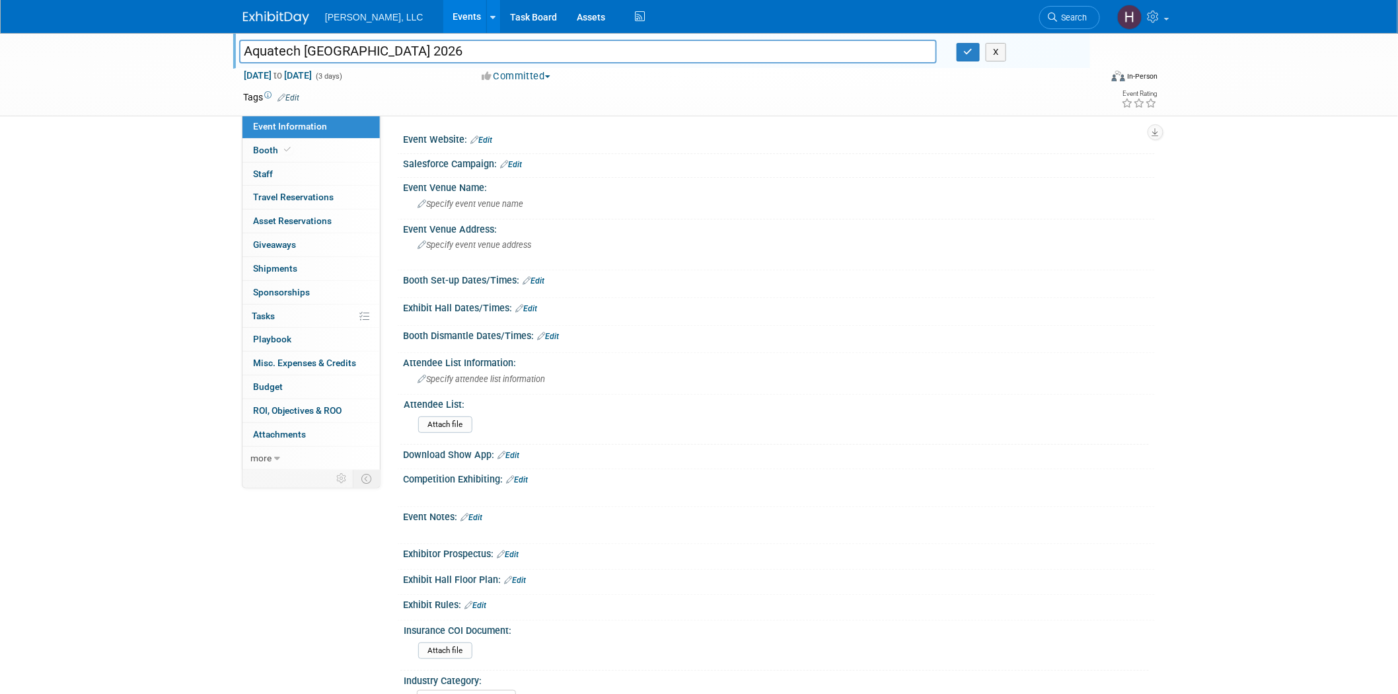
click at [711, 133] on div "Event Website: Edit" at bounding box center [779, 138] width 752 height 17
click at [972, 50] on icon "button" at bounding box center [968, 52] width 9 height 9
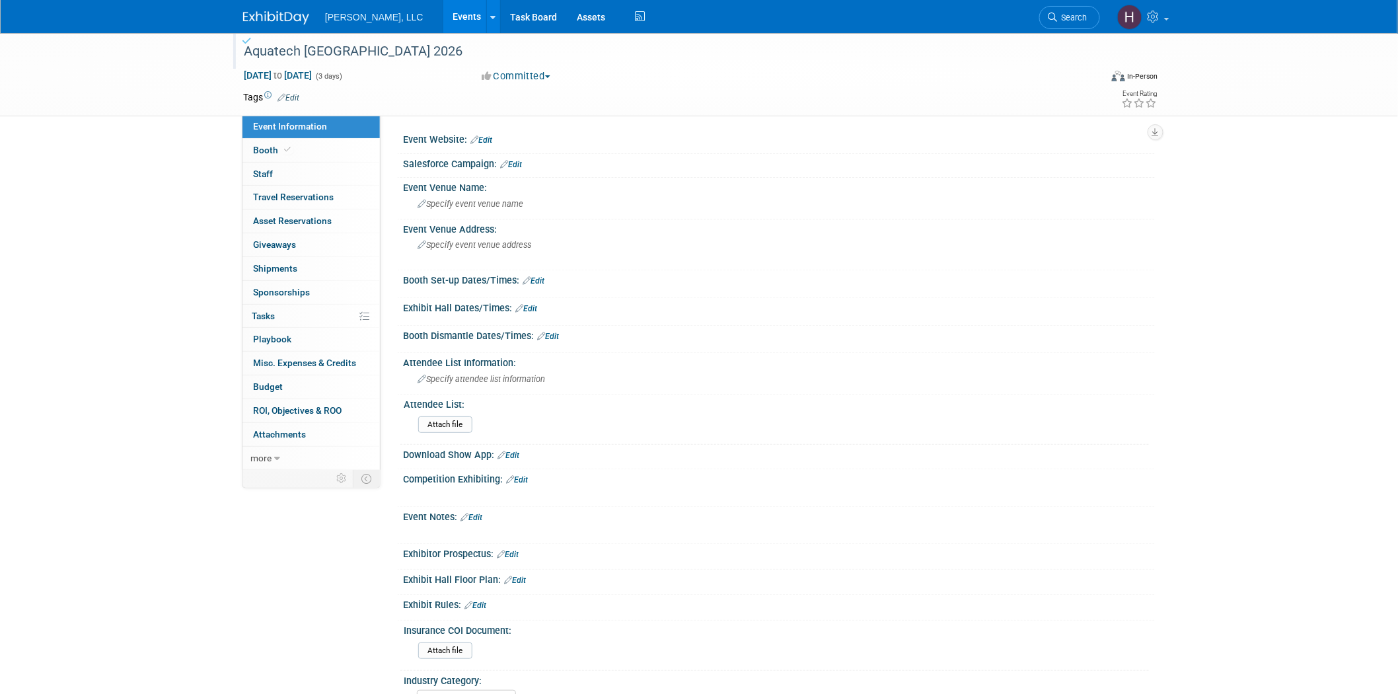
click at [443, 13] on link "Events" at bounding box center [467, 16] width 48 height 33
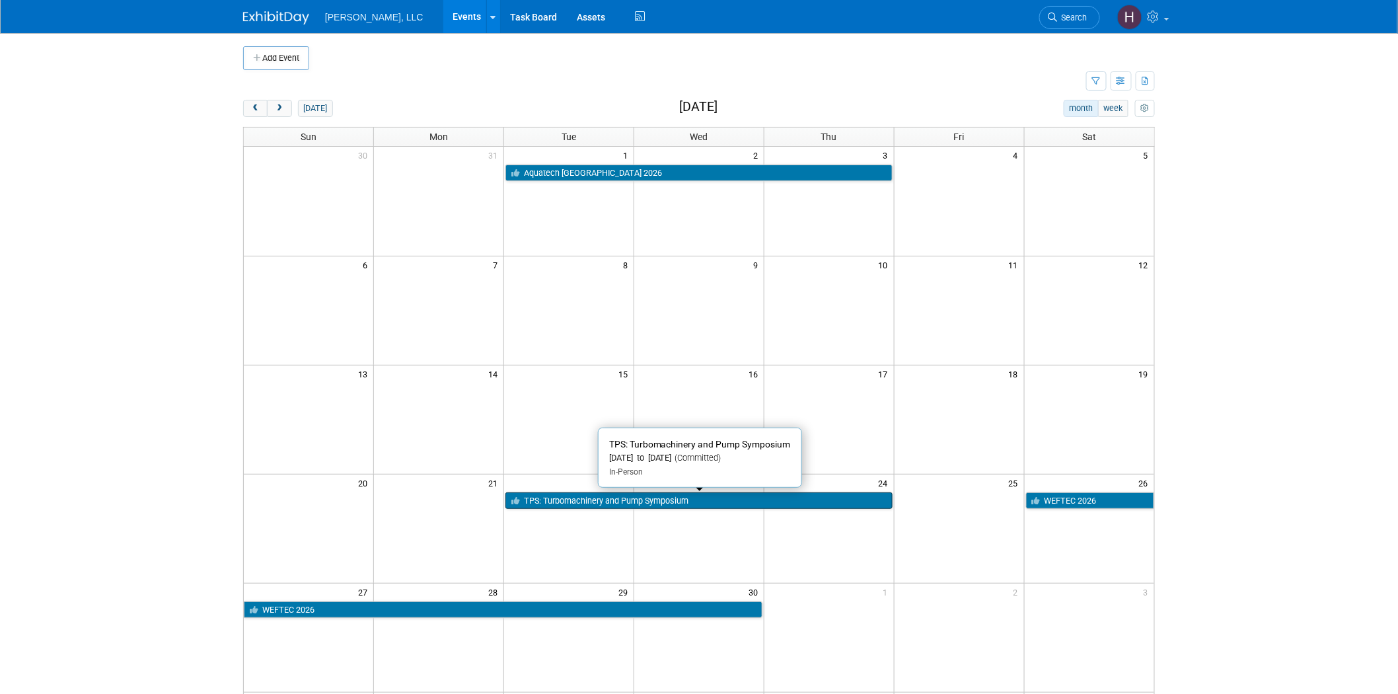
click at [556, 497] on link "TPS: Turbomachinery and Pump Symposium" at bounding box center [699, 500] width 387 height 17
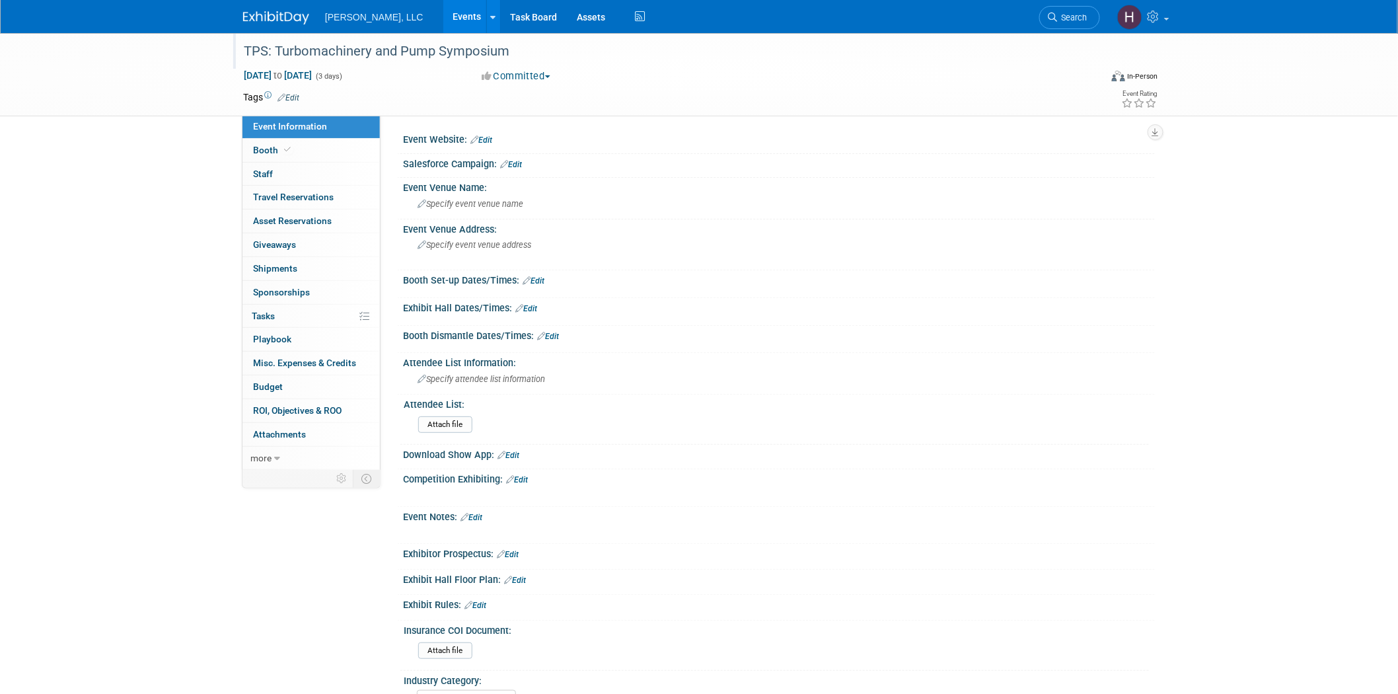
click at [410, 43] on div "TPS: Turbomachinery and Pump Symposium" at bounding box center [659, 52] width 841 height 24
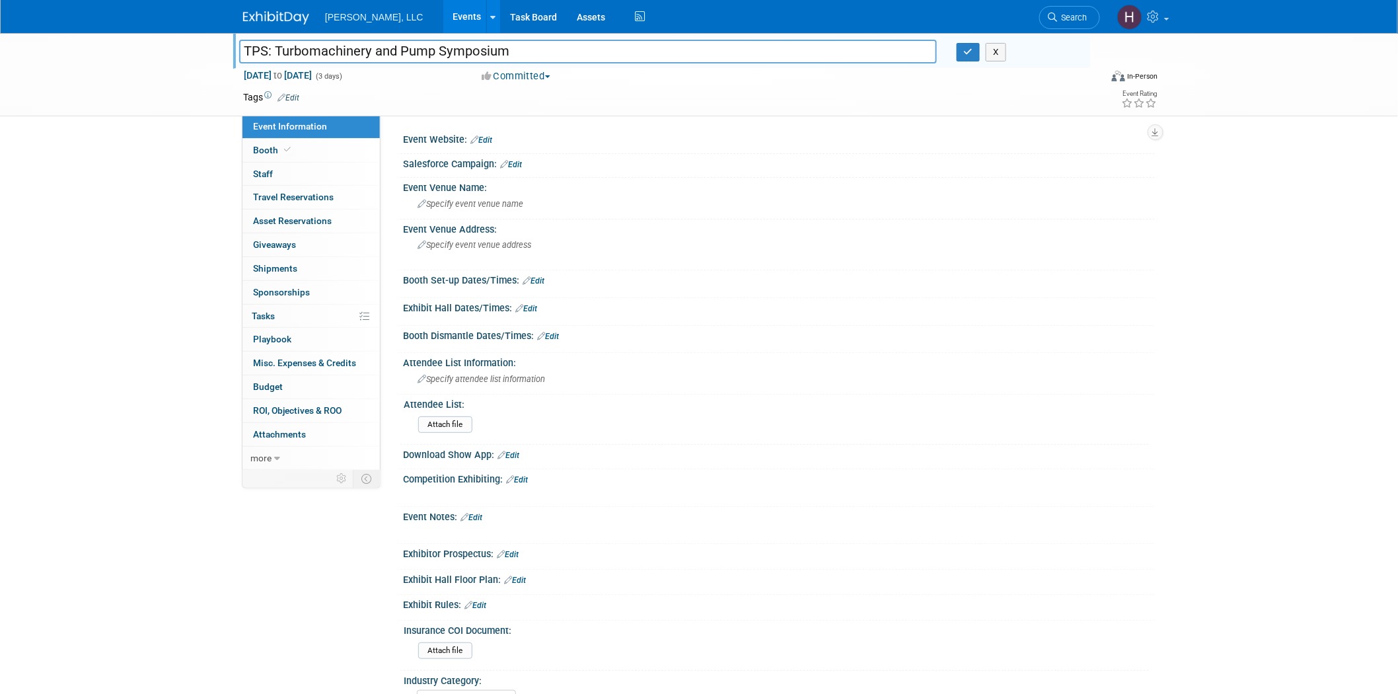
click at [410, 43] on input "TPS: Turbomachinery and Pump Symposium" at bounding box center [588, 51] width 698 height 23
click at [457, 45] on input "TPS: Turbomachinery and Pump Symposium" at bounding box center [588, 51] width 698 height 23
click at [967, 49] on icon "button" at bounding box center [968, 52] width 9 height 9
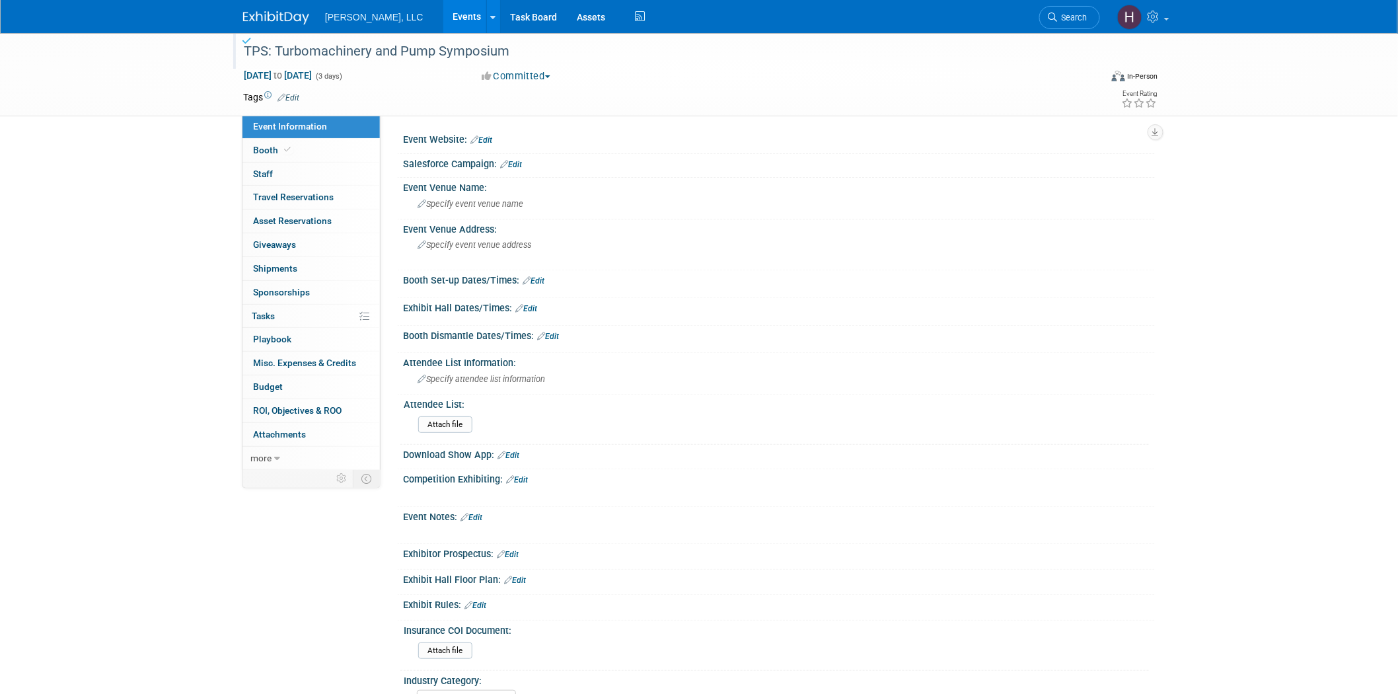
click at [42, 315] on div "TPS: Turbomachinery and Pump Symposium Sep 22, 2026 to Sep 24, 2026 (3 days) Se…" at bounding box center [699, 385] width 1398 height 705
click at [443, 16] on link "Events" at bounding box center [467, 16] width 48 height 33
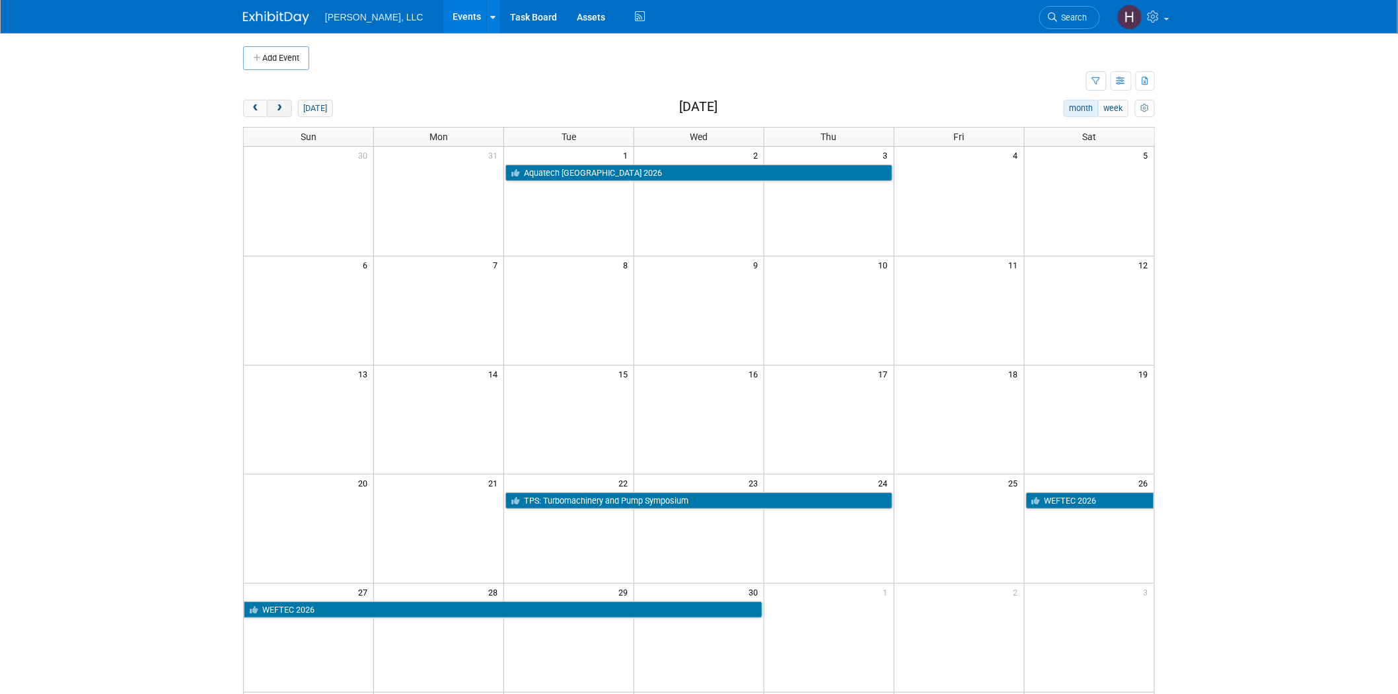
click at [285, 108] on button "next" at bounding box center [279, 108] width 24 height 17
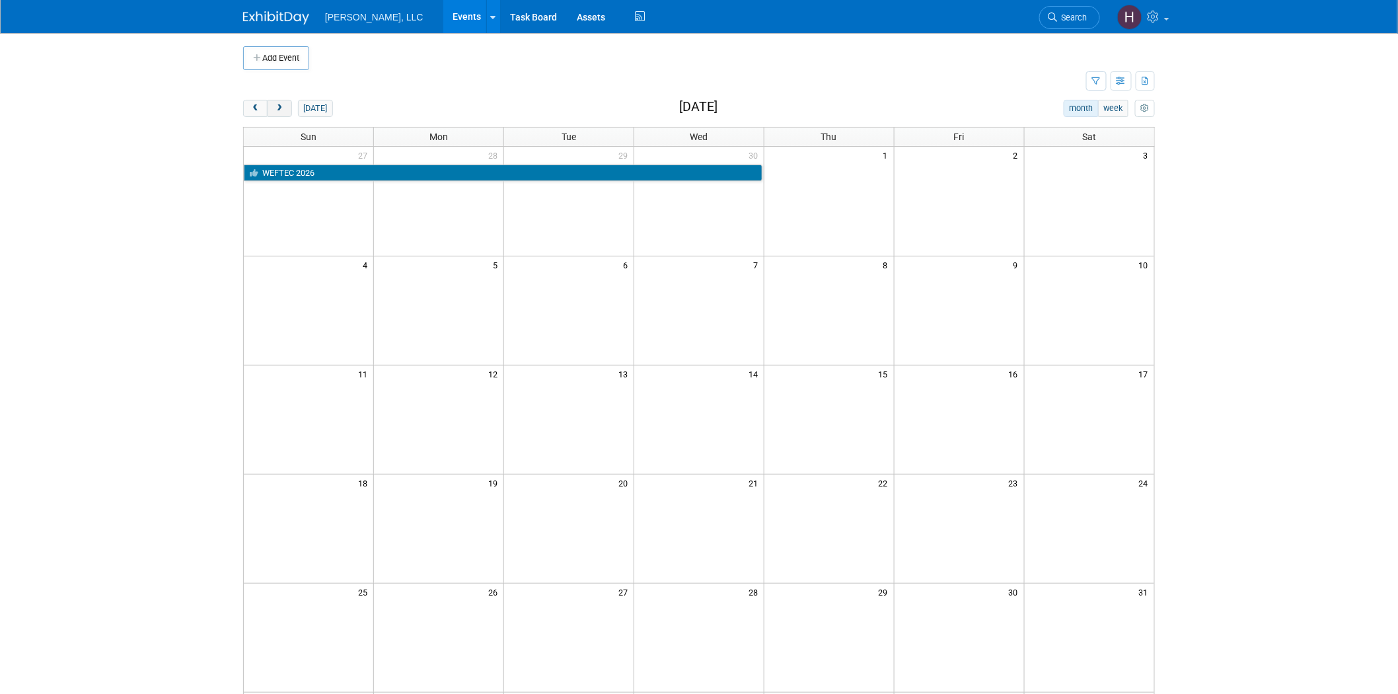
click at [284, 107] on span "next" at bounding box center [279, 108] width 10 height 9
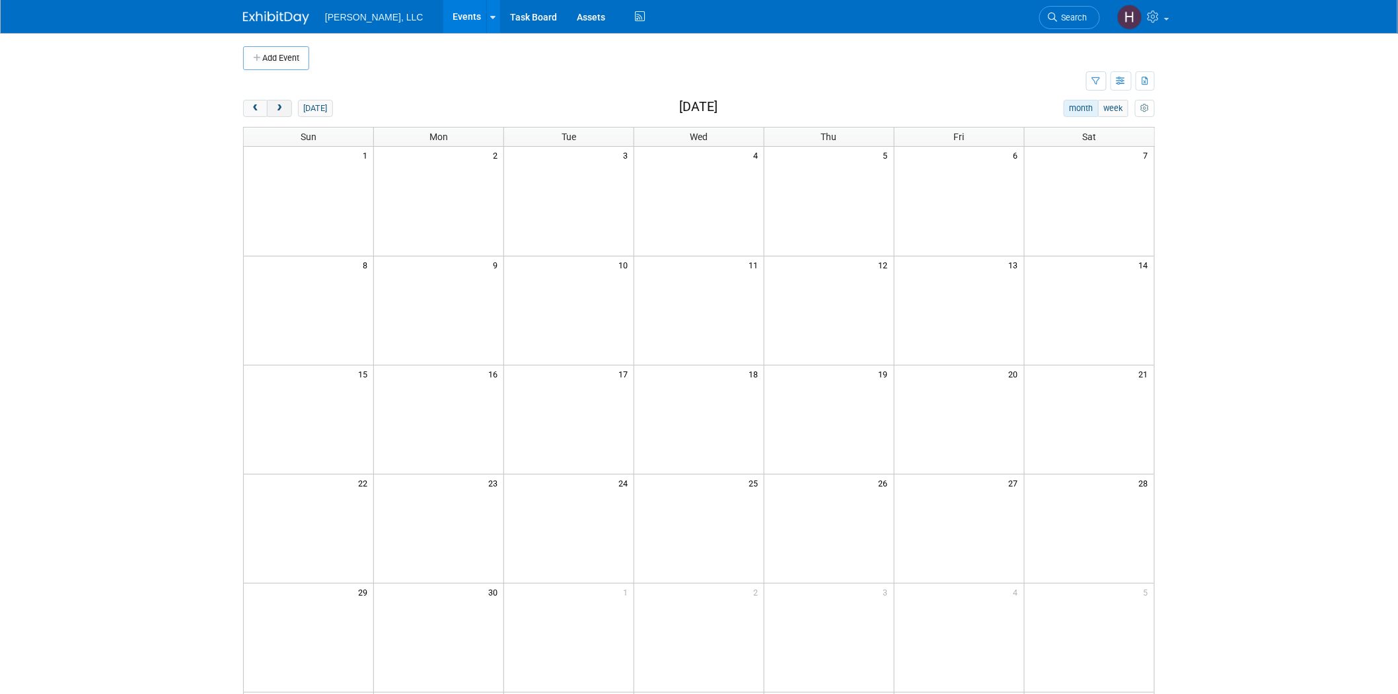
click at [284, 107] on span "next" at bounding box center [279, 108] width 10 height 9
click at [443, 7] on link "Events" at bounding box center [467, 16] width 48 height 33
click at [260, 110] on span "prev" at bounding box center [255, 108] width 10 height 9
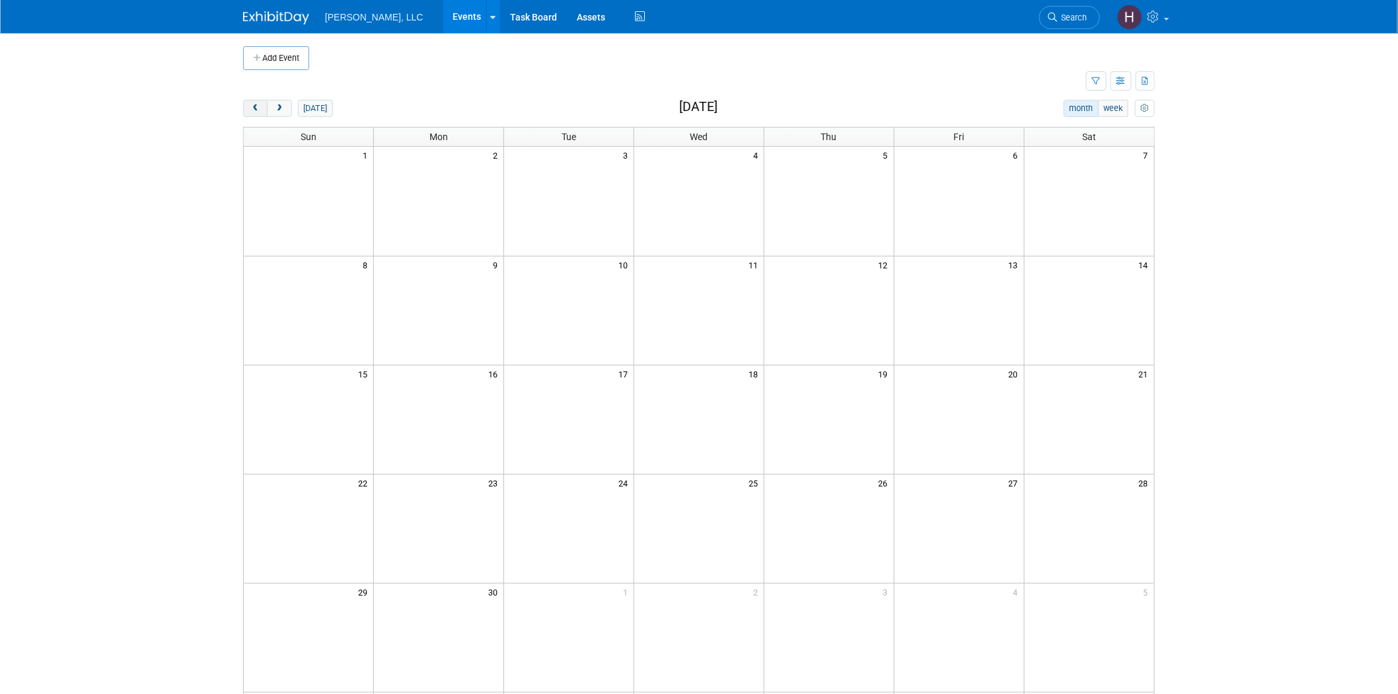
click at [260, 110] on span "prev" at bounding box center [255, 108] width 10 height 9
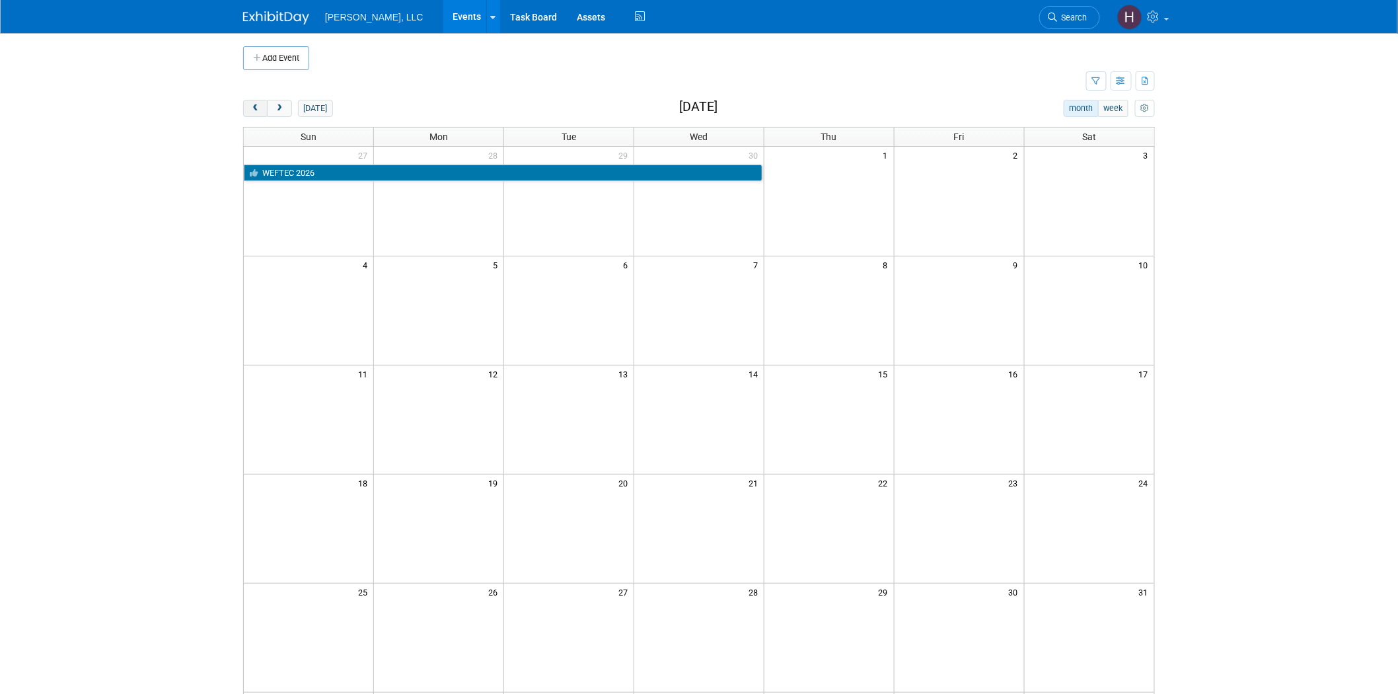
click at [260, 110] on span "prev" at bounding box center [255, 108] width 10 height 9
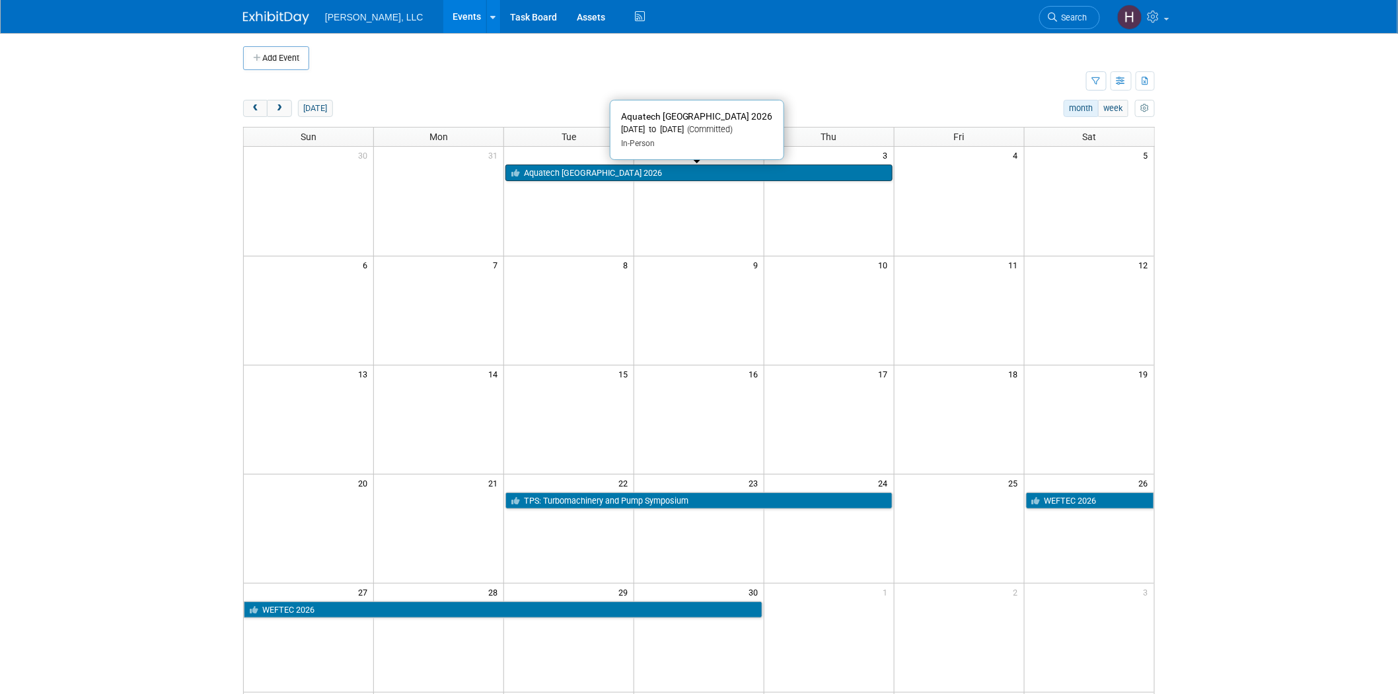
click at [563, 170] on link "Aquatech [GEOGRAPHIC_DATA] 2026" at bounding box center [699, 173] width 387 height 17
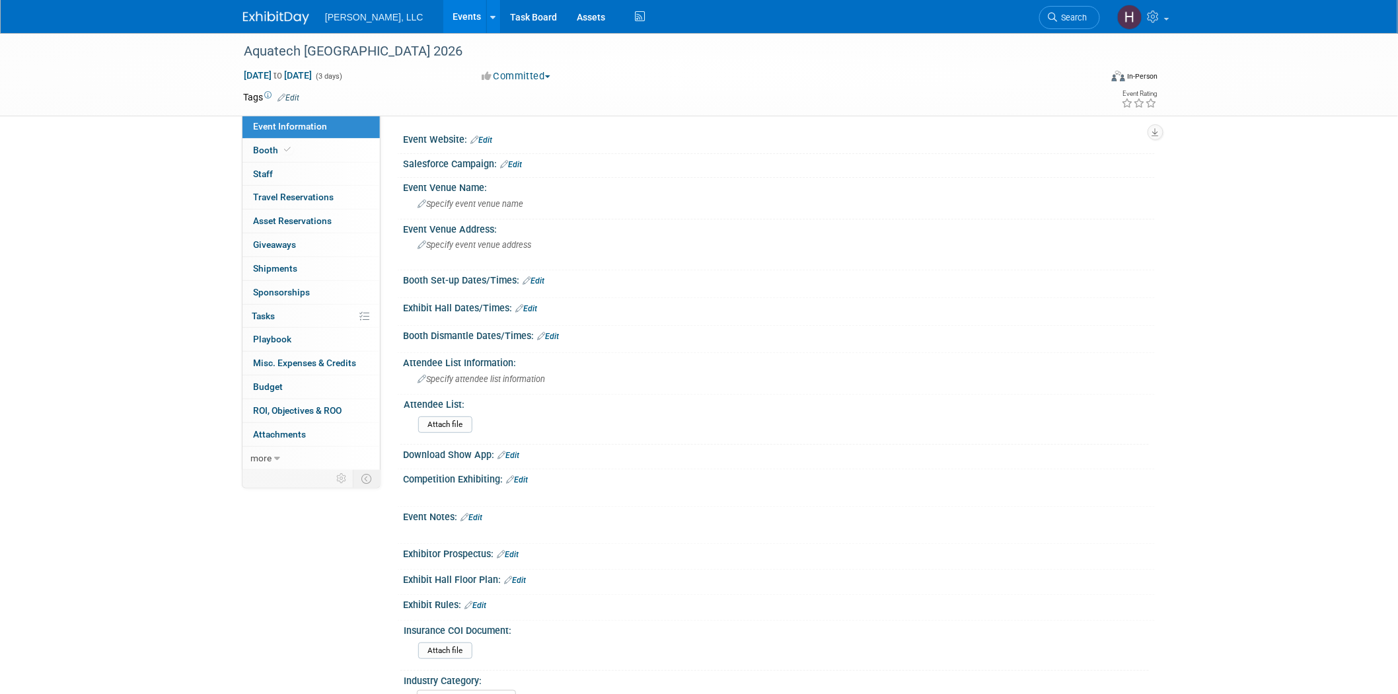
click at [484, 146] on div at bounding box center [779, 146] width 732 height 3
click at [485, 141] on link "Edit" at bounding box center [482, 139] width 22 height 9
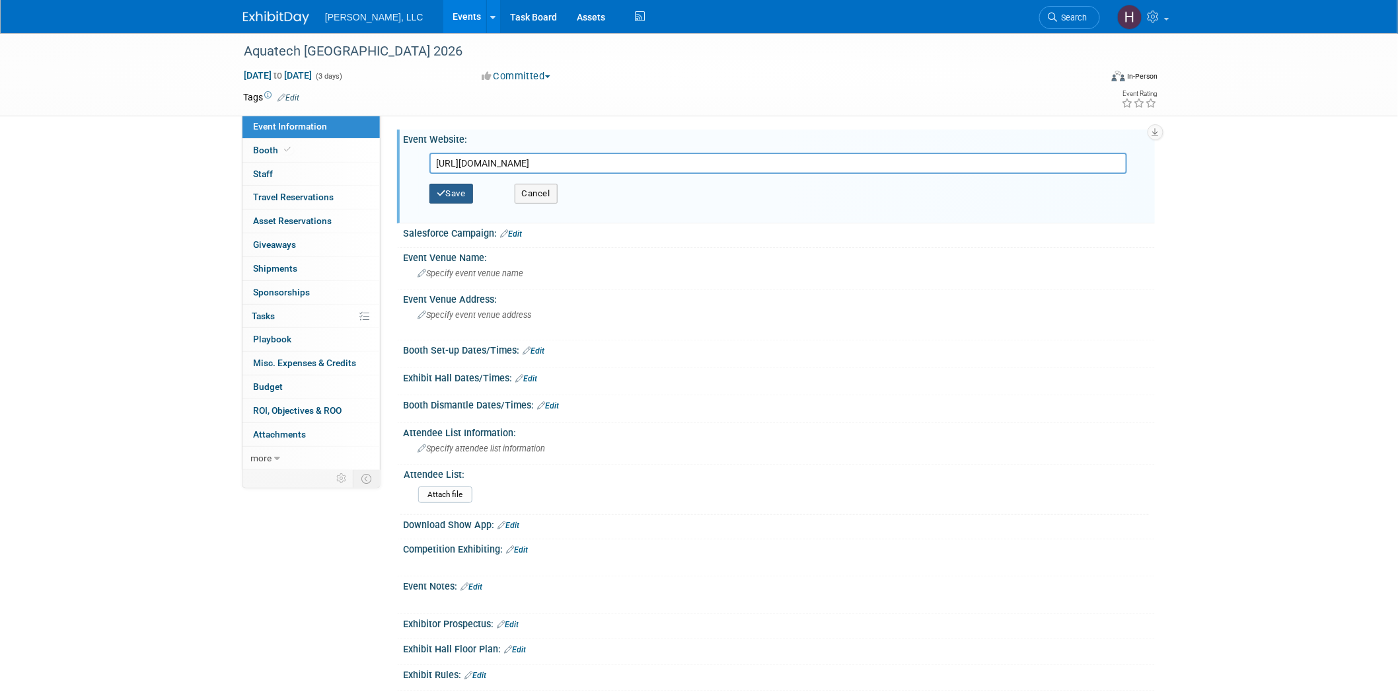
type input "https://www.aquatechtrade.com/mexico"
click at [447, 196] on button "Save" at bounding box center [452, 194] width 44 height 20
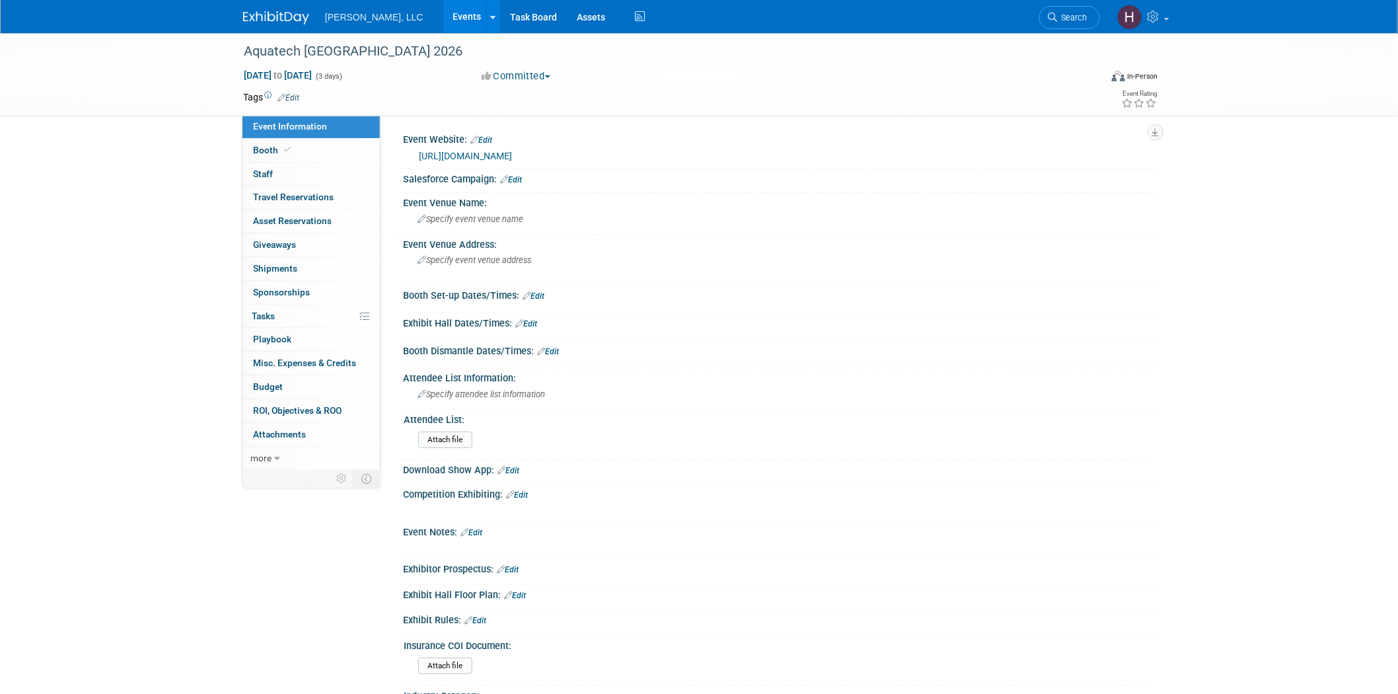
click at [443, 21] on link "Events" at bounding box center [467, 16] width 48 height 33
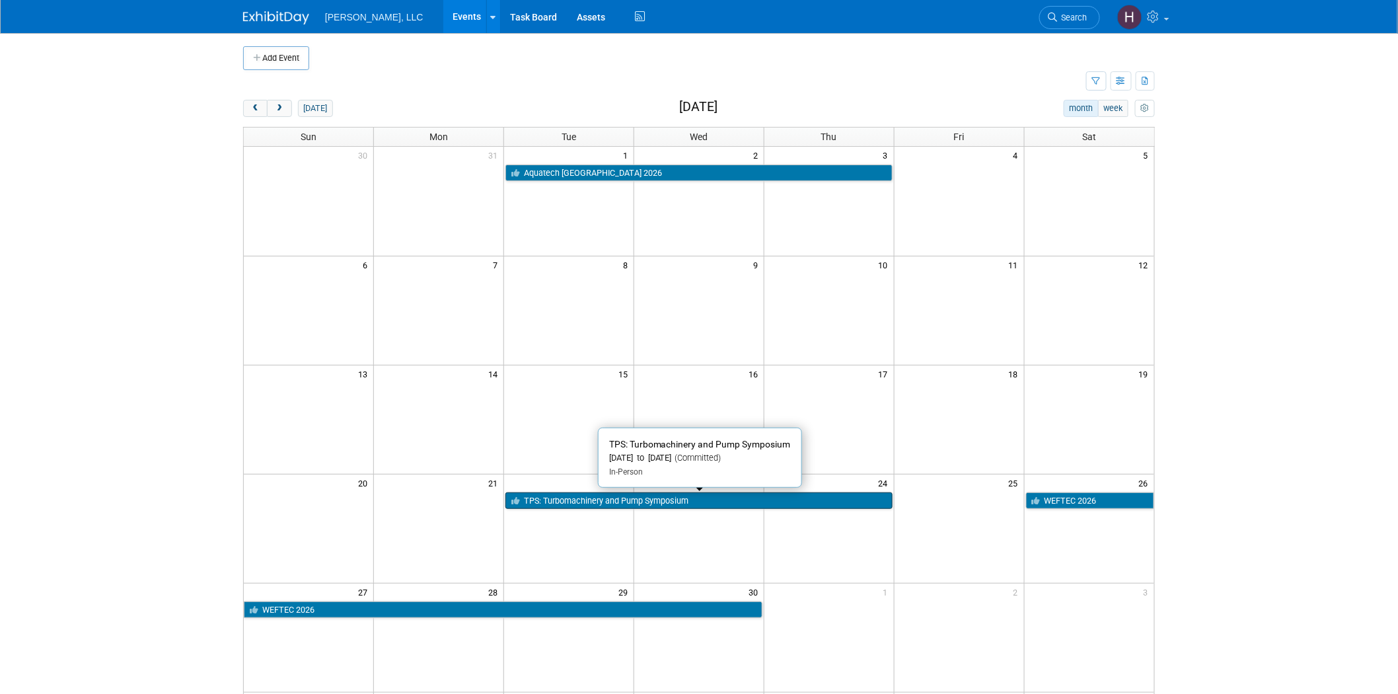
click at [650, 501] on link "TPS: Turbomachinery and Pump Symposium" at bounding box center [699, 500] width 387 height 17
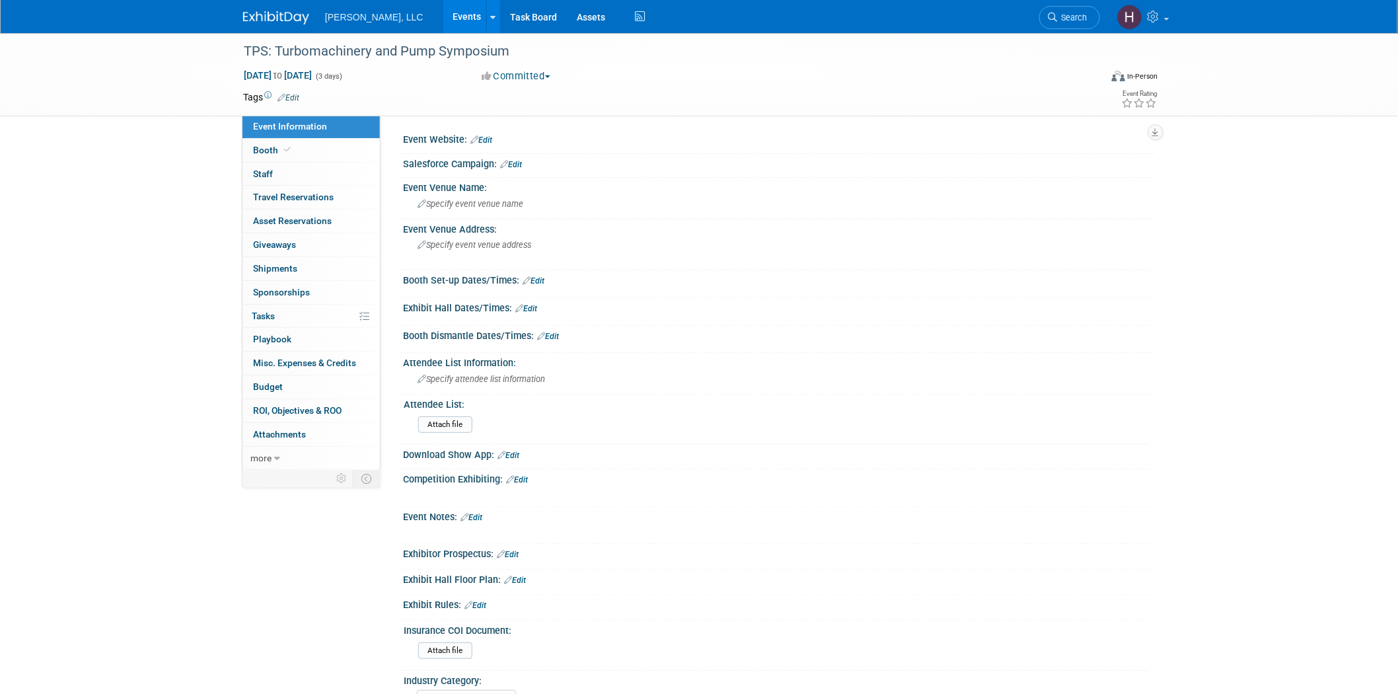
click at [490, 140] on link "Edit" at bounding box center [482, 139] width 22 height 9
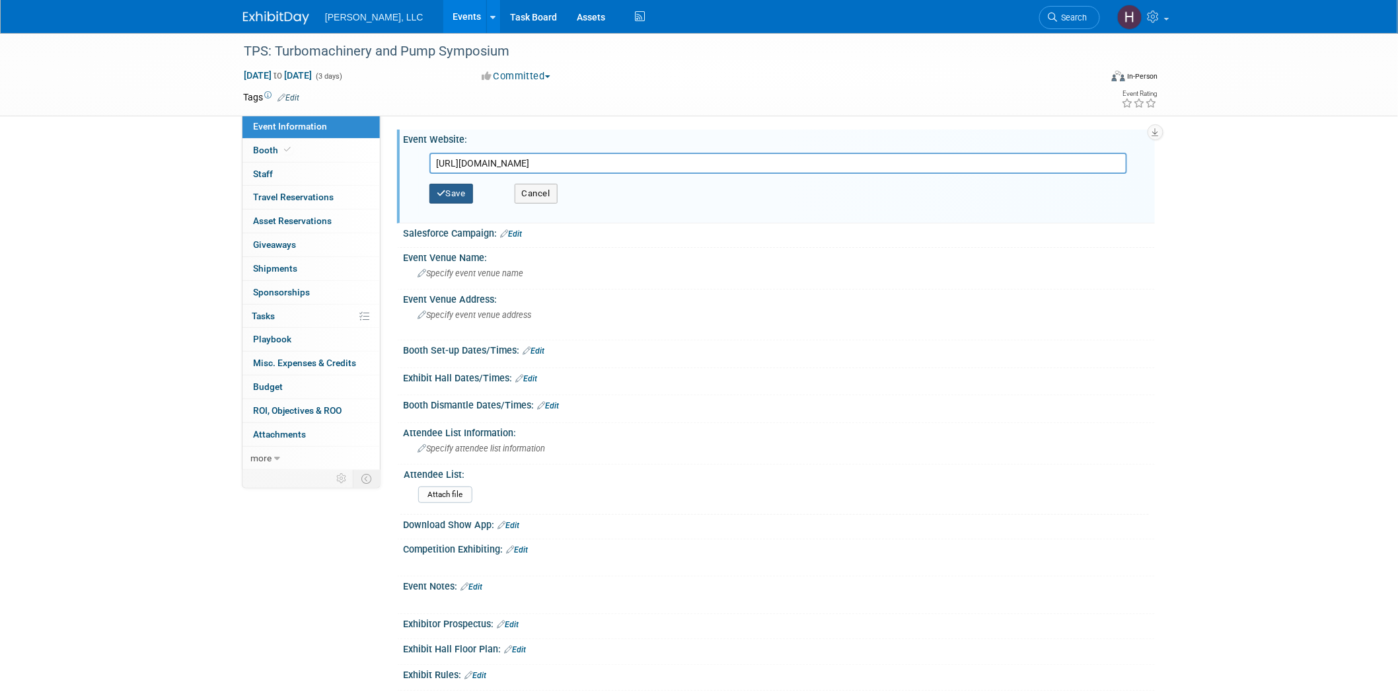
type input "https://tps.tamu.edu/selection-session/"
click at [453, 188] on button "Save" at bounding box center [452, 194] width 44 height 20
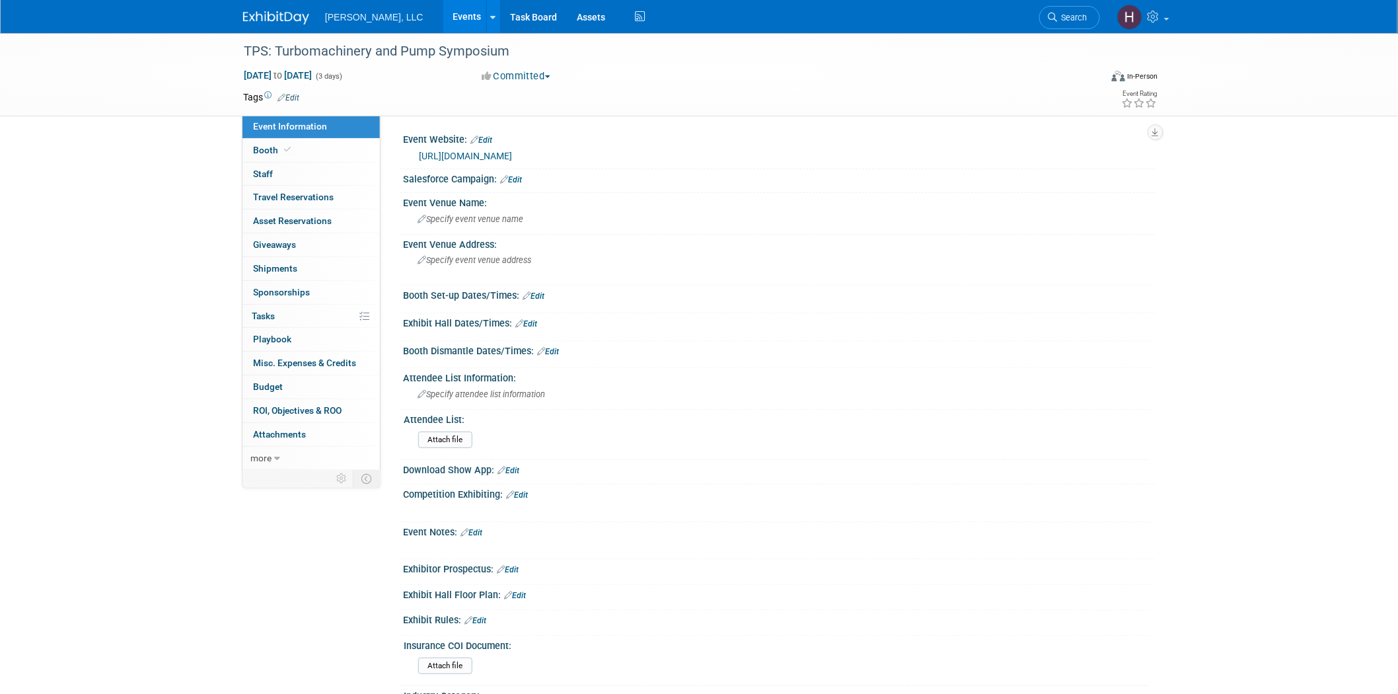
click at [757, 104] on div "Tags Edit Event Rating" at bounding box center [700, 100] width 935 height 23
click at [144, 167] on div "TPS: Turbomachinery and Pump Symposium Sep 22, 2026 to Sep 24, 2026 (3 days) Se…" at bounding box center [699, 393] width 1398 height 720
